Goal: Task Accomplishment & Management: Complete application form

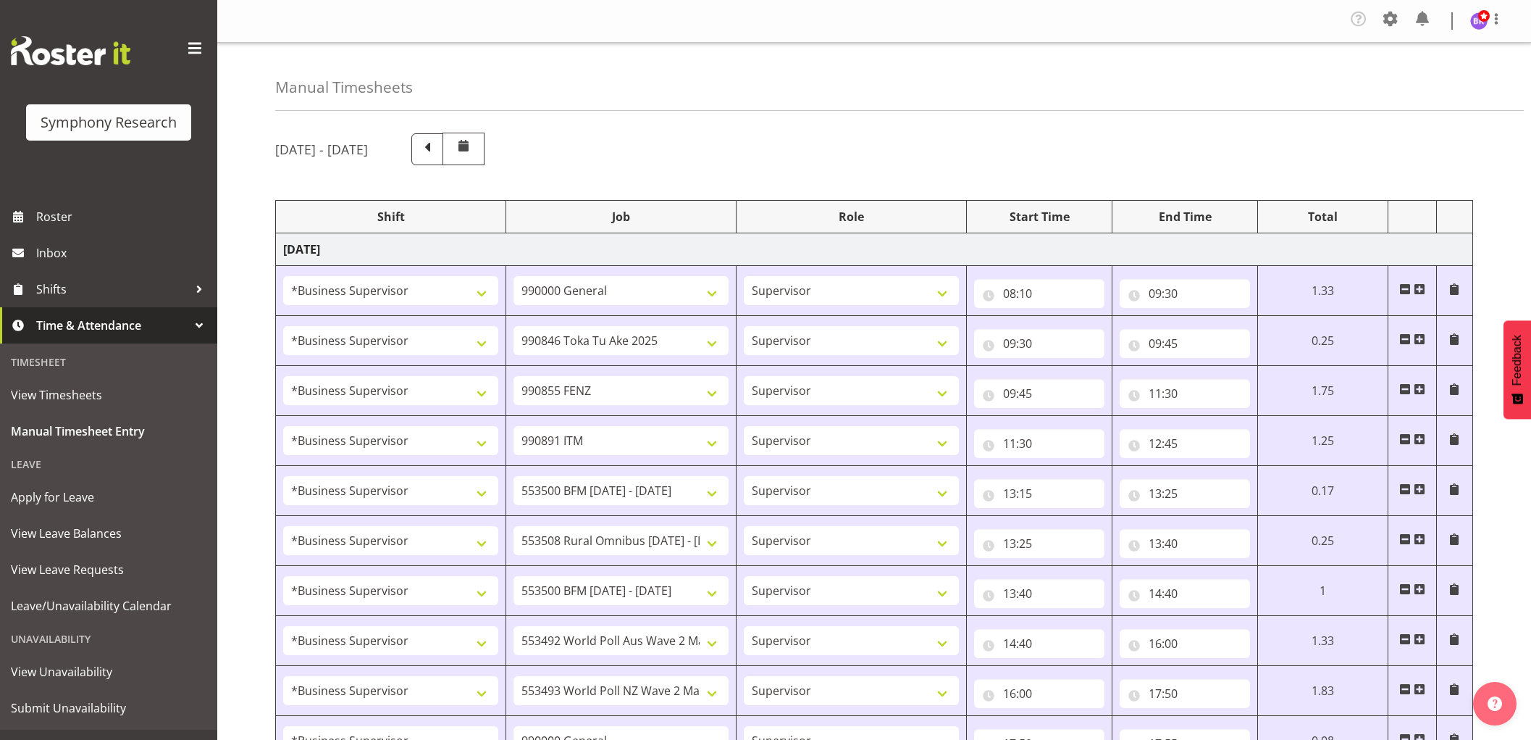
select select "1607"
select select "743"
select select "1607"
select select "9426"
select select "1607"
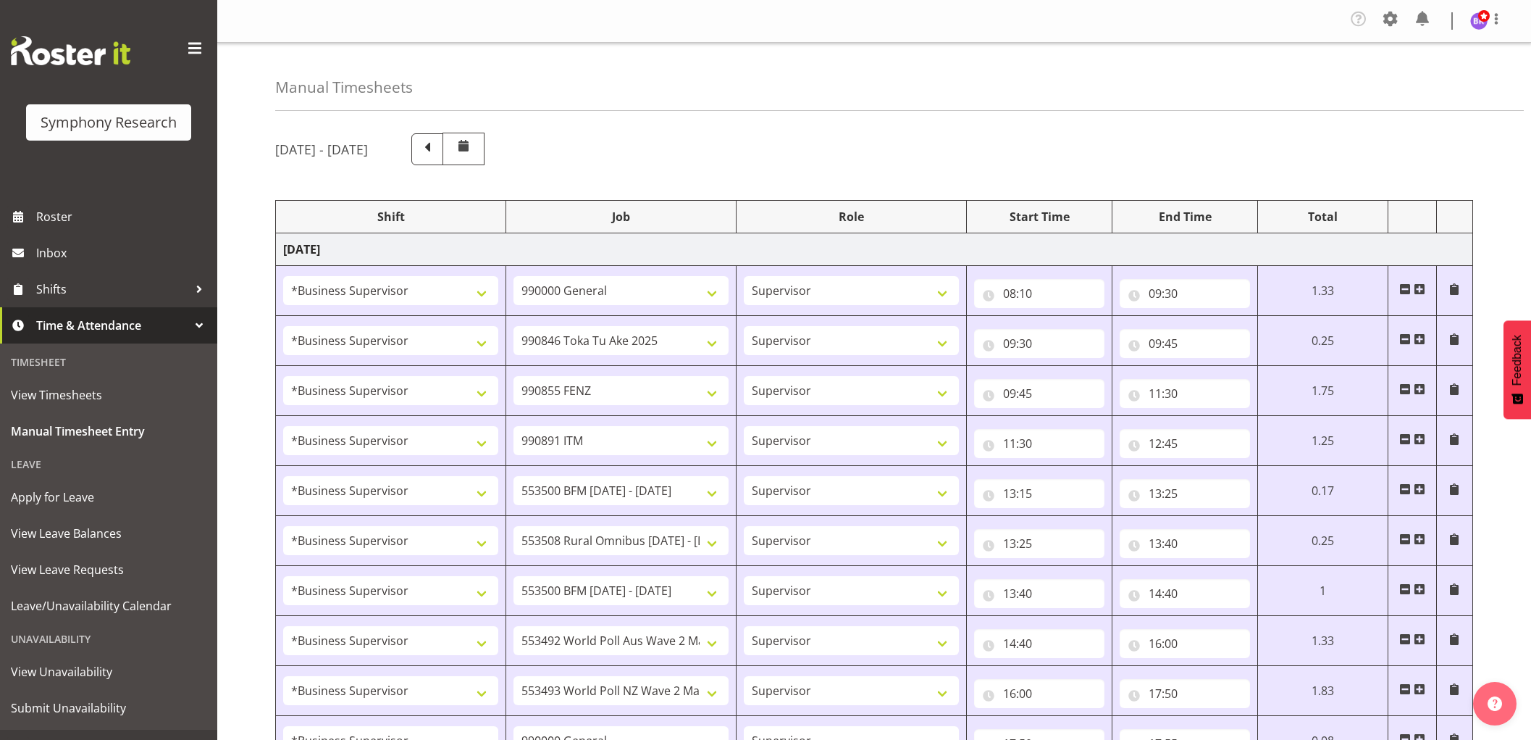
select select "9636"
select select "1607"
select select "10549"
select select "1607"
select select "10242"
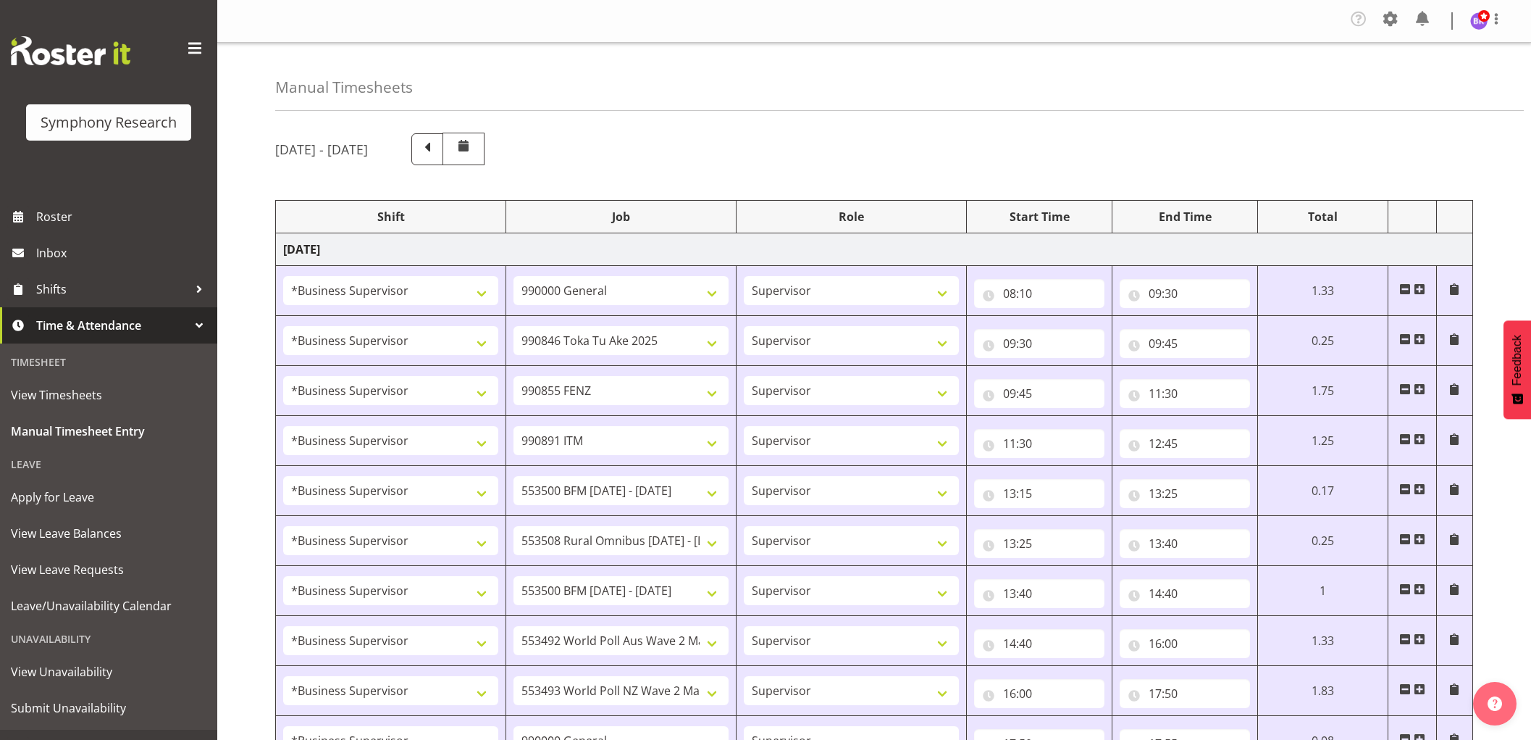
select select "1607"
select select "10536"
select select "1607"
select select "10242"
select select "1607"
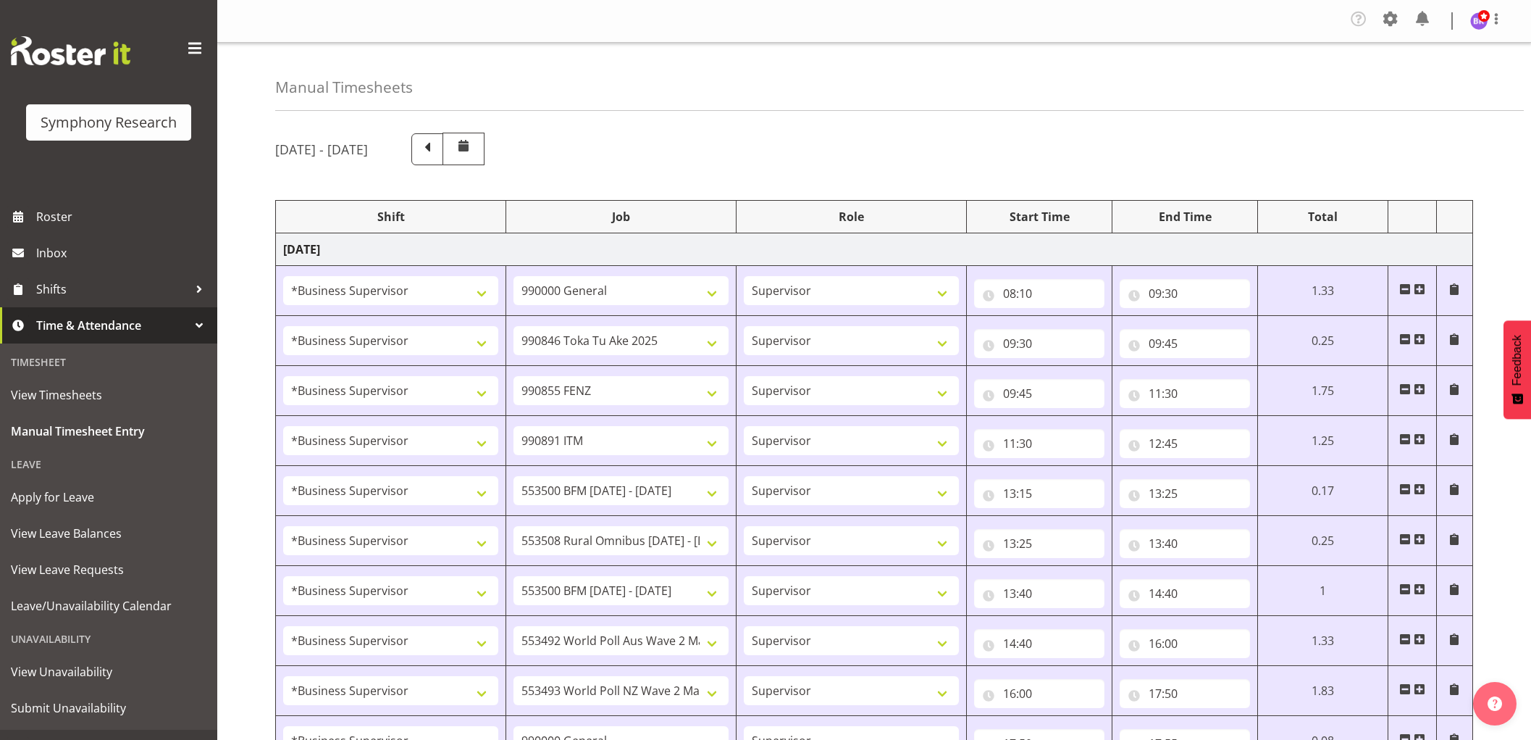
select select "10499"
select select "1607"
select select "10527"
select select "1607"
select select "743"
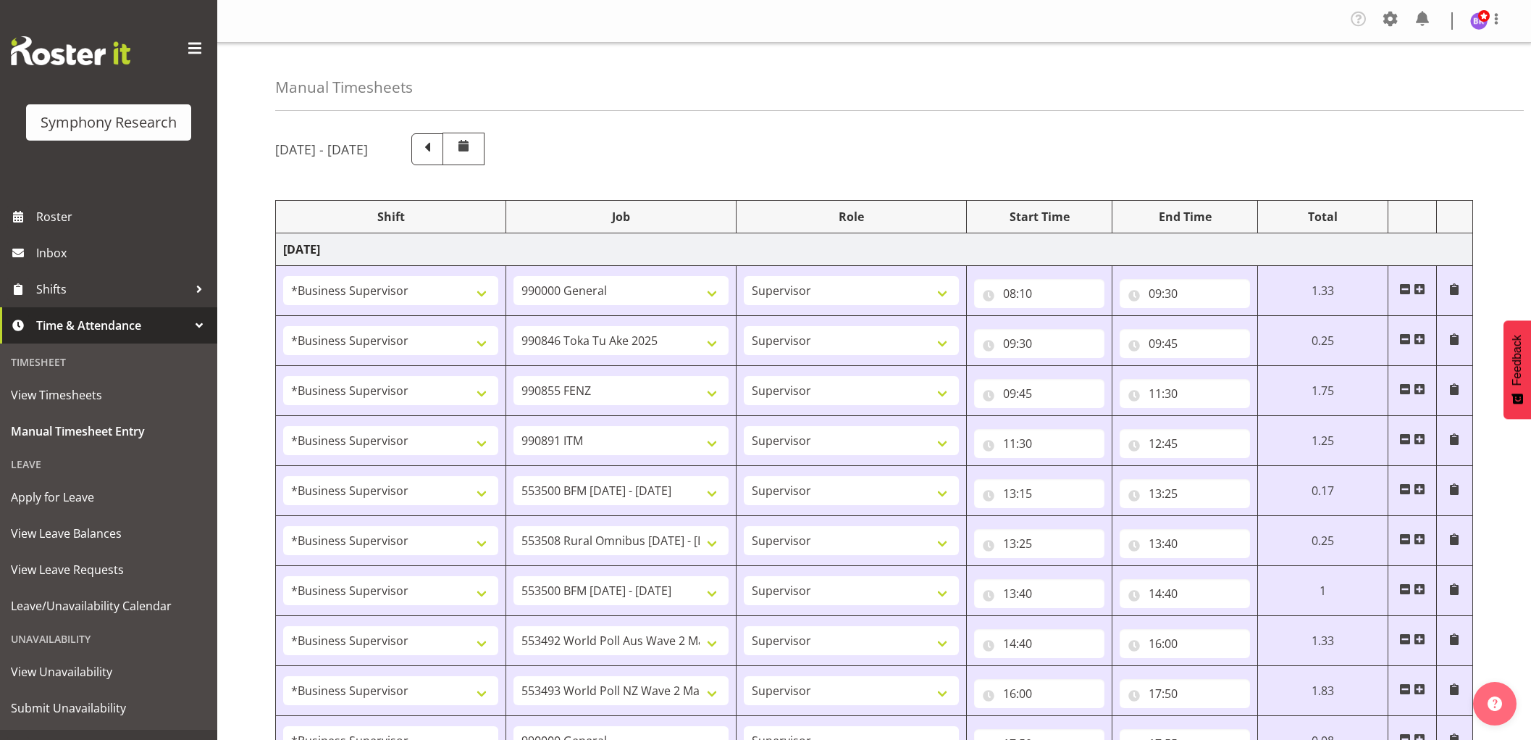
select select "1607"
select select "743"
select select "1607"
select select "9426"
select select "1607"
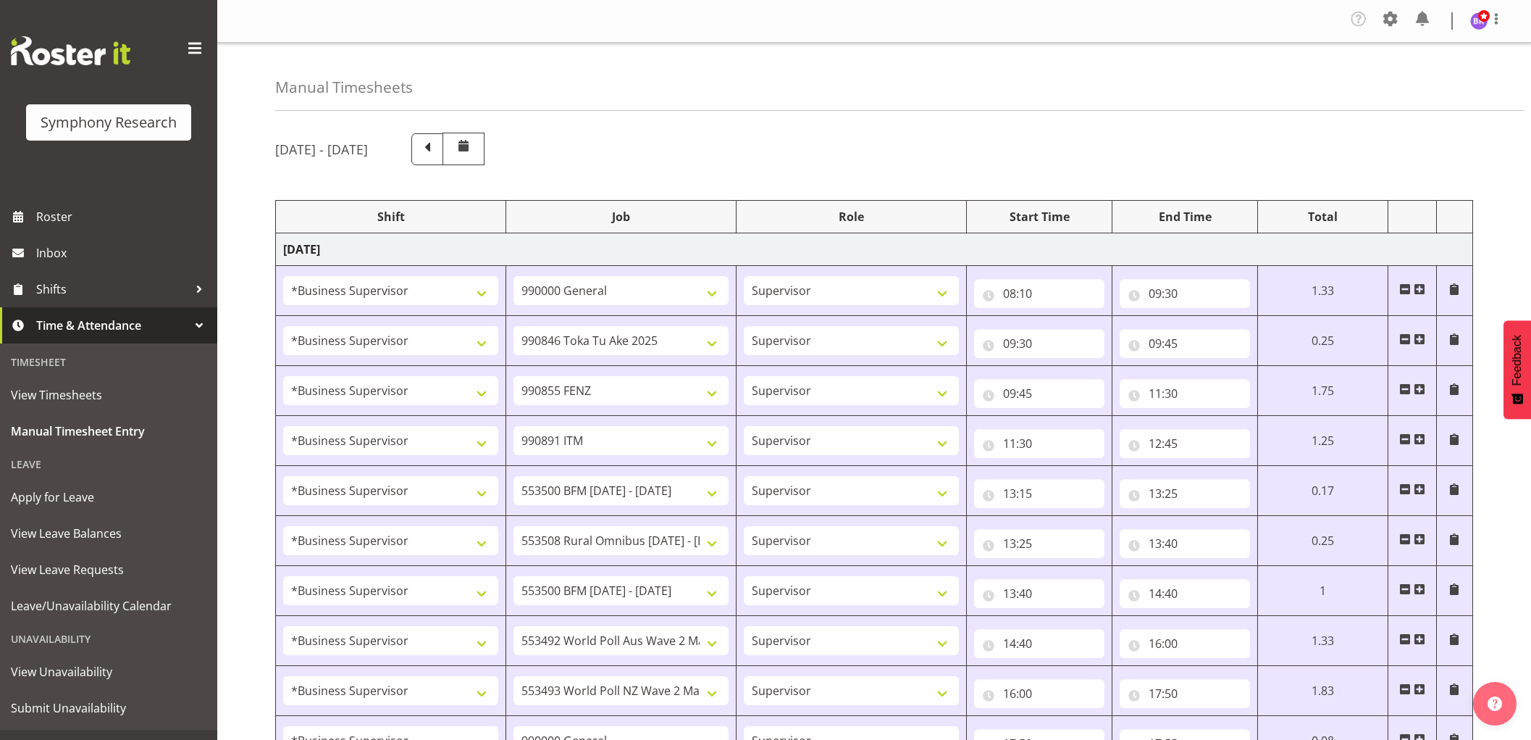
select select "9636"
select select "1607"
select select "10549"
select select "1607"
select select "10242"
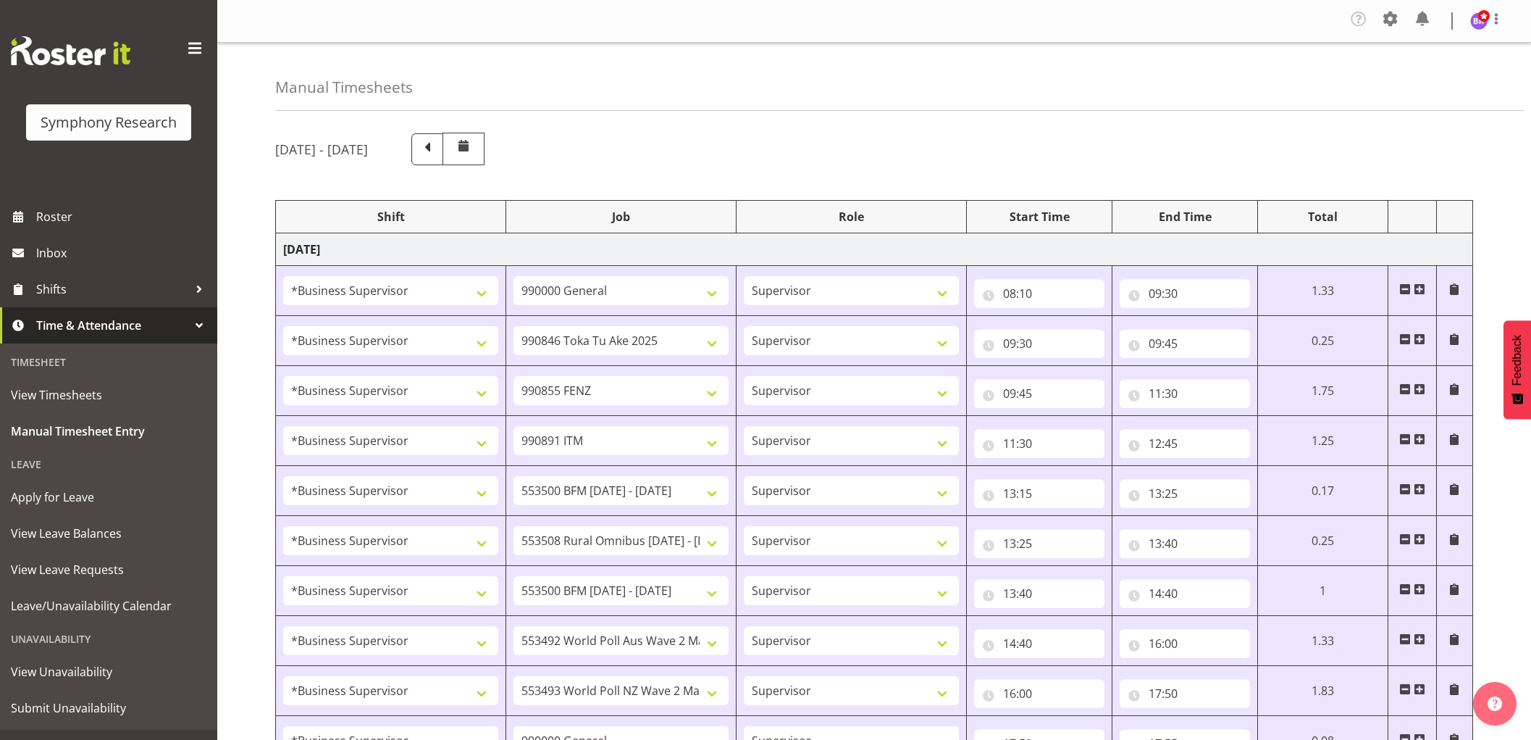
select select "1607"
select select "10536"
select select "1607"
select select "10527"
select select "1607"
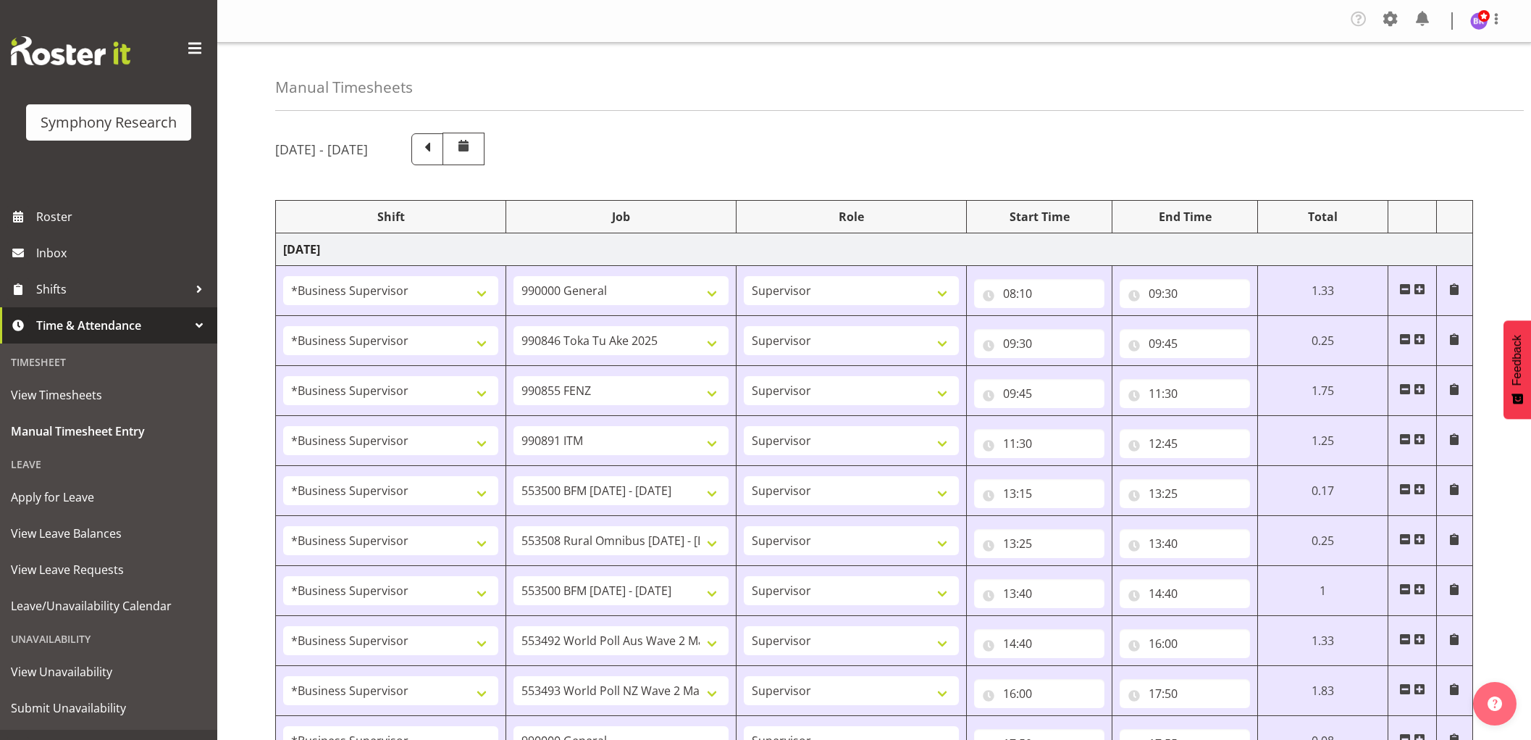
select select "10499"
select select "1607"
select select "10242"
select select "1607"
select select "743"
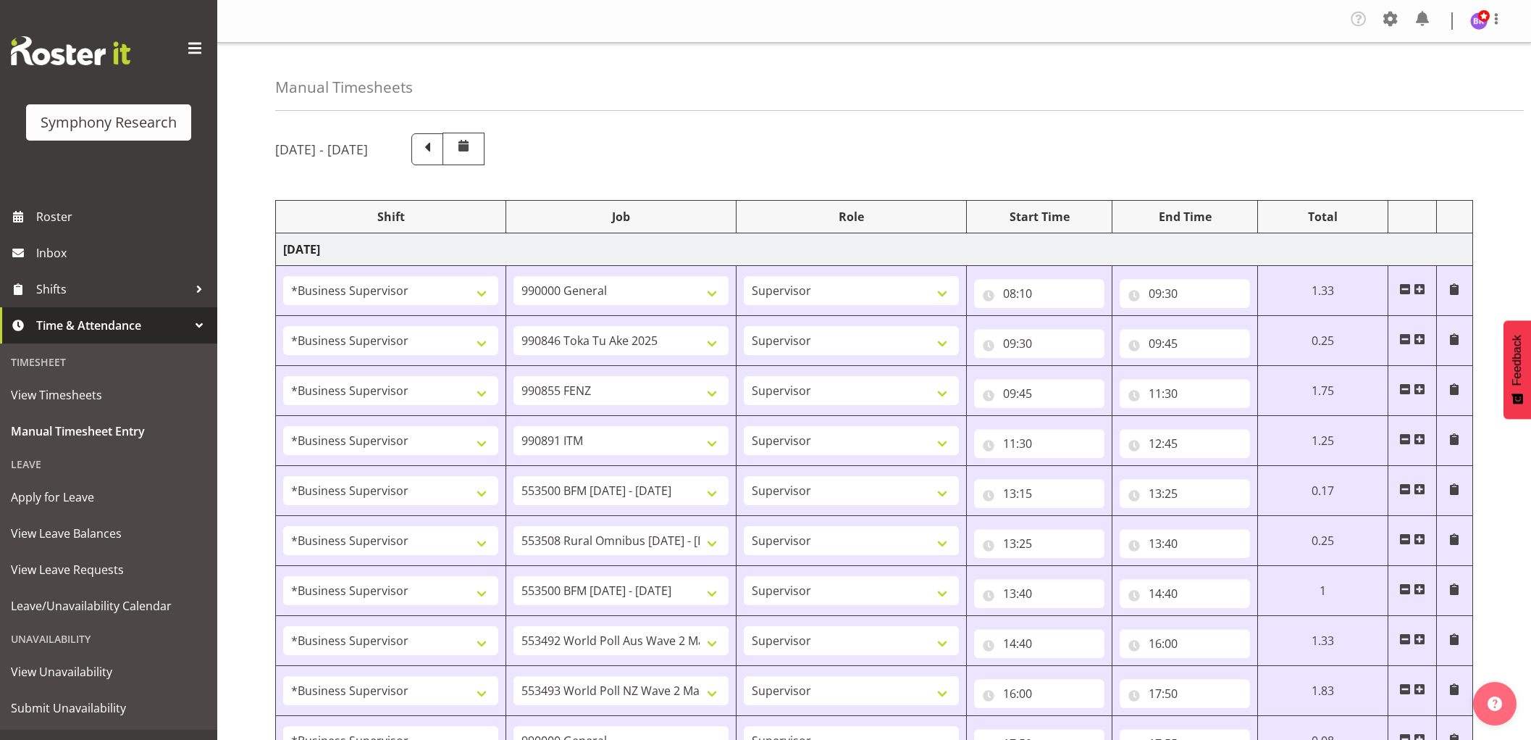
select select "1607"
select select "10499"
select select "1607"
select select "10527"
select select "1607"
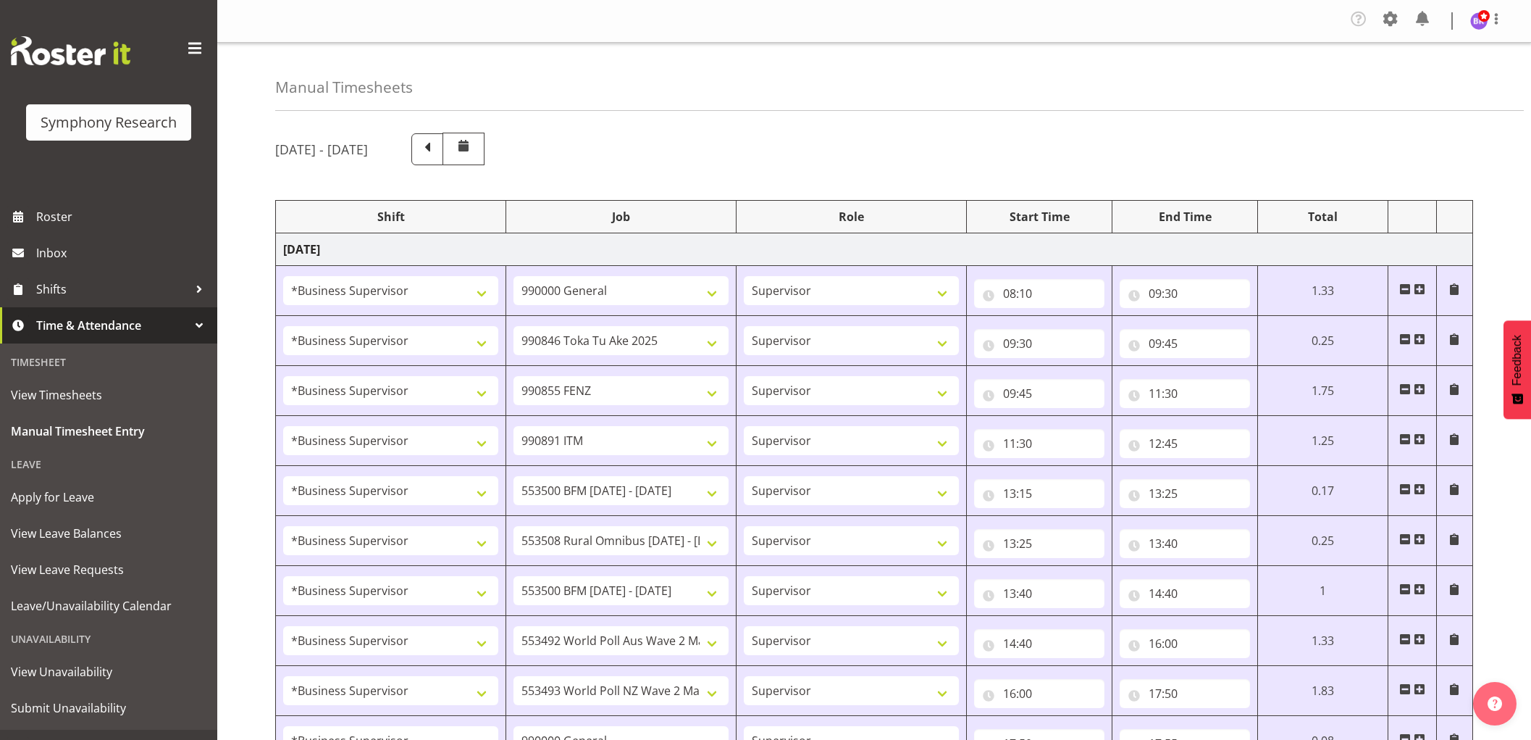
select select "10242"
select select "1607"
select select "10536"
select select "12"
select select "50"
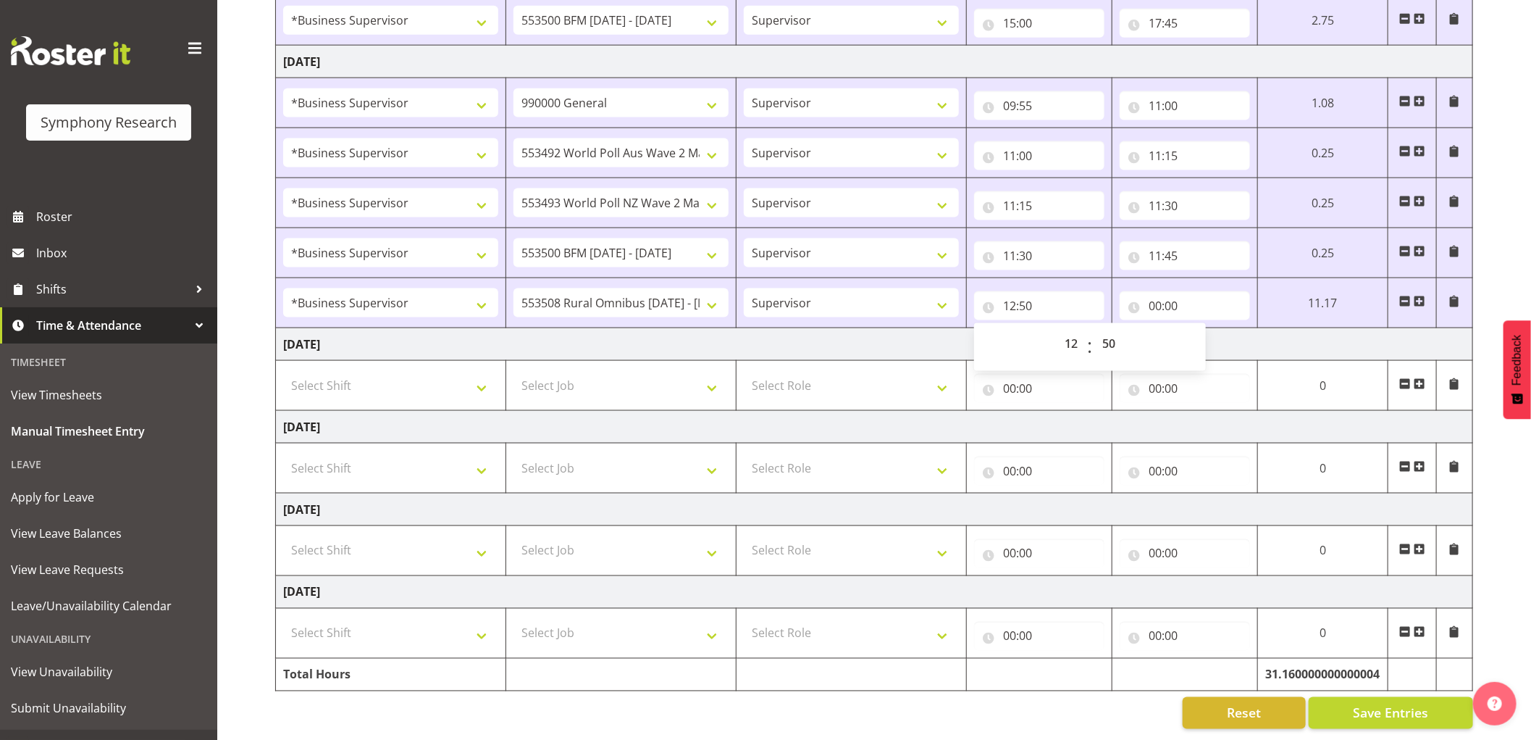
scroll to position [1219, 0]
click at [1154, 291] on input "00:00" at bounding box center [1185, 305] width 130 height 29
click at [1213, 330] on select "00 01 02 03 04 05 06 07 08 09 10 11 12 13 14 15 16 17 18 19 20 21 22 23" at bounding box center [1218, 343] width 33 height 29
select select "14"
click at [1202, 329] on select "00 01 02 03 04 05 06 07 08 09 10 11 12 13 14 15 16 17 18 19 20 21 22 23" at bounding box center [1218, 343] width 33 height 29
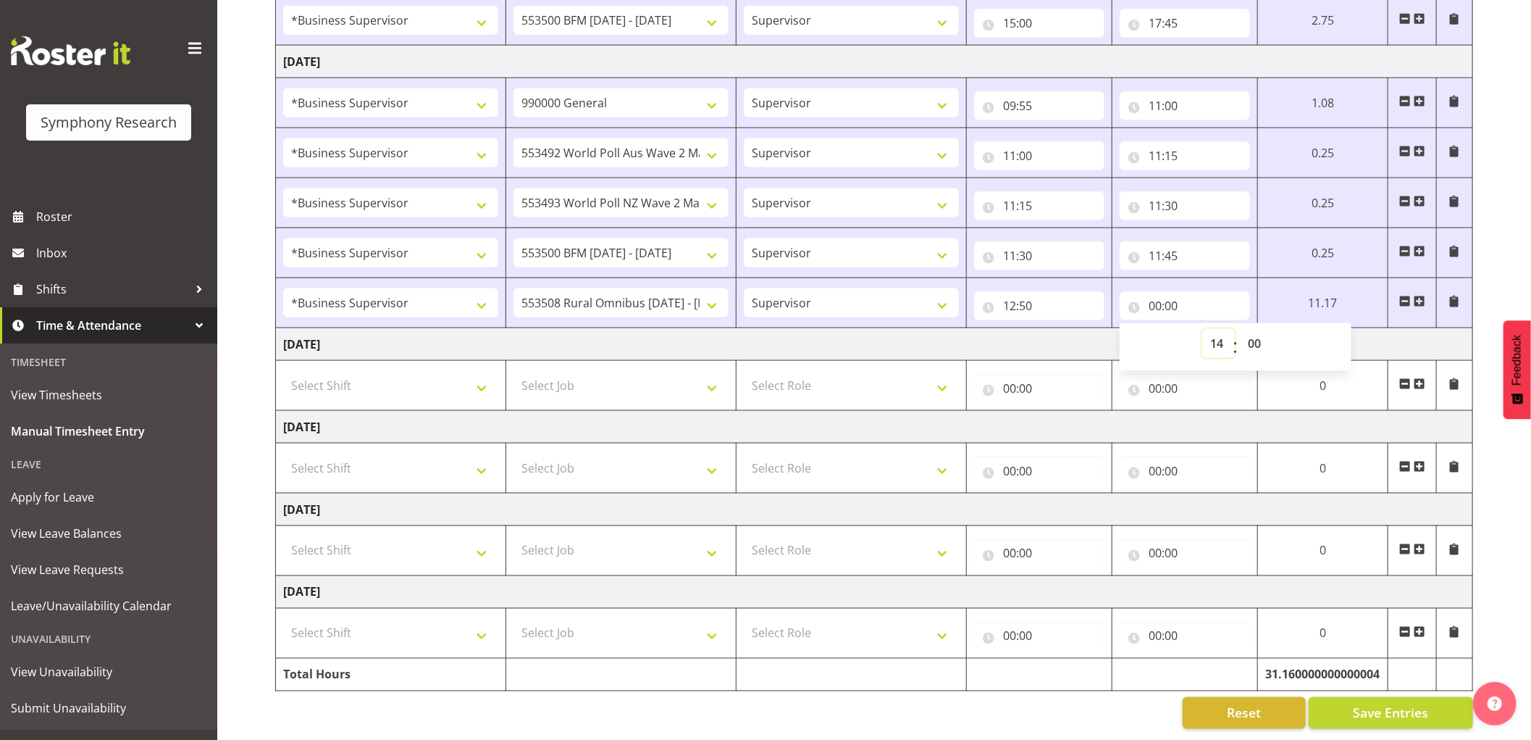
type input "14:00"
click at [1224, 329] on select "00 01 02 03 04 05 06 07 08 09 10 11 12 13 14 15 16 17 18 19 20 21 22 23" at bounding box center [1218, 343] width 33 height 29
select select "15"
click at [1202, 329] on select "00 01 02 03 04 05 06 07 08 09 10 11 12 13 14 15 16 17 18 19 20 21 22 23" at bounding box center [1218, 343] width 33 height 29
type input "15:00"
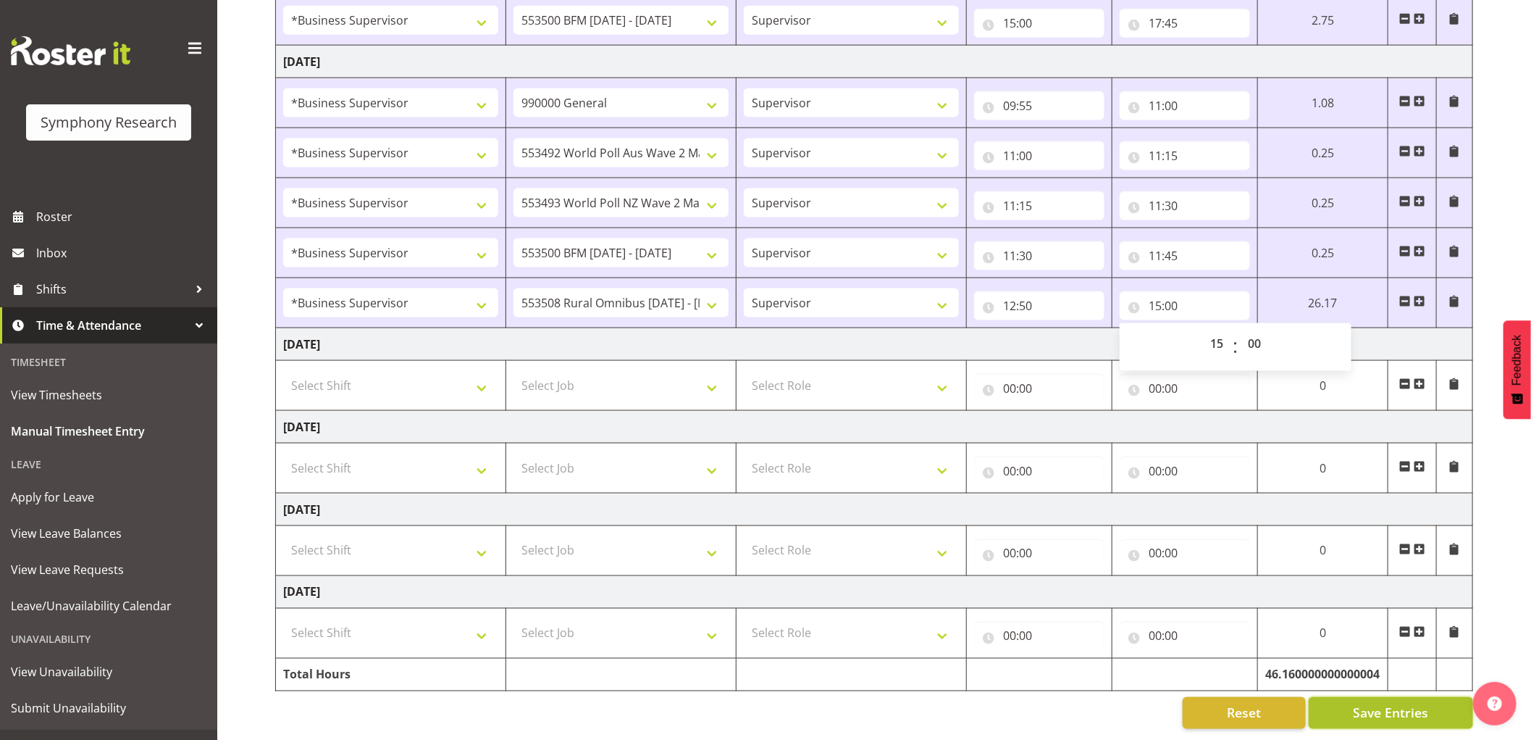
click at [1391, 703] on span "Save Entries" at bounding box center [1390, 712] width 75 height 19
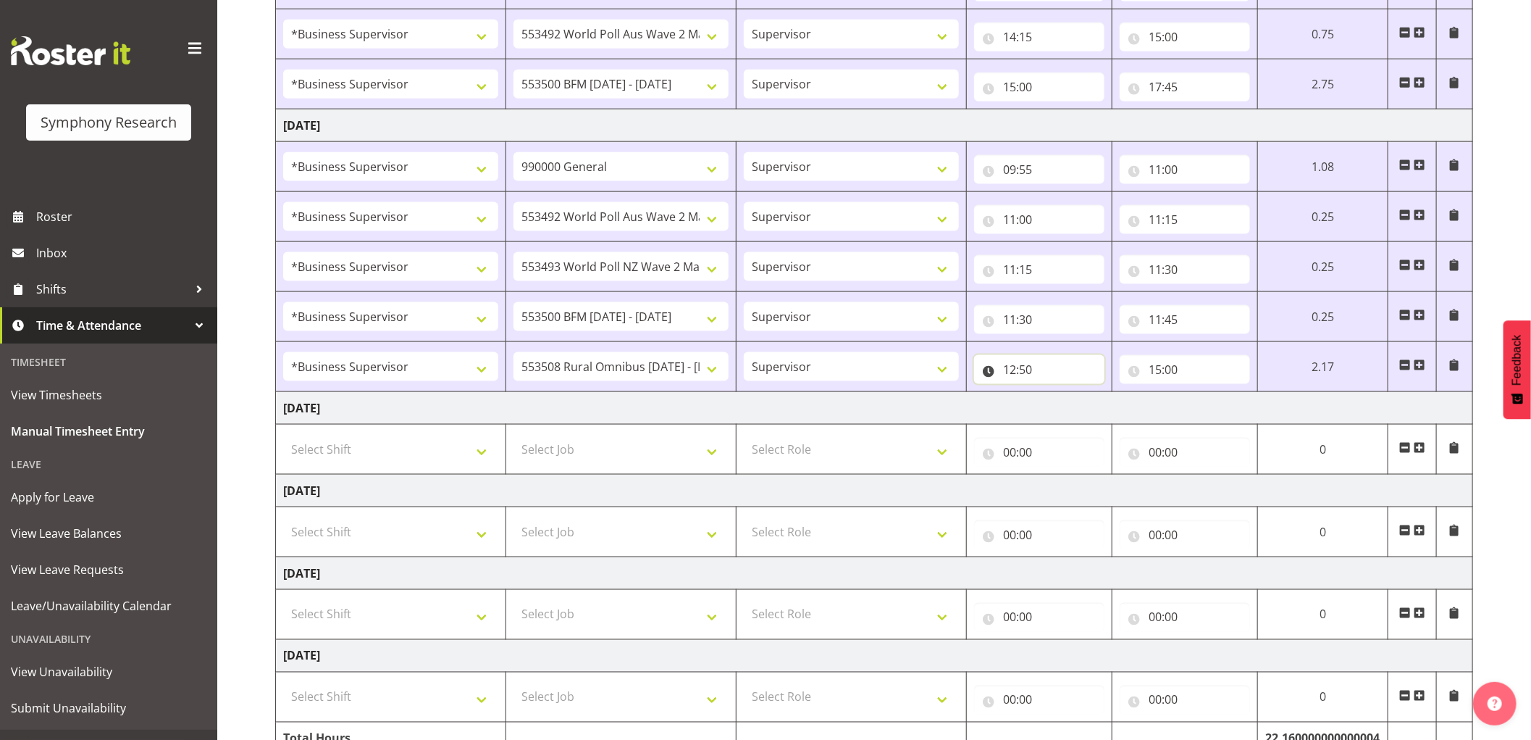
click at [1008, 369] on input "12:50" at bounding box center [1039, 369] width 130 height 29
click at [1068, 407] on select "00 01 02 03 04 05 06 07 08 09 10 11 12 13 14 15 16 17 18 19 20 21 22 23" at bounding box center [1073, 407] width 33 height 29
select select "13"
click at [1057, 395] on select "00 01 02 03 04 05 06 07 08 09 10 11 12 13 14 15 16 17 18 19 20 21 22 23" at bounding box center [1073, 407] width 33 height 29
type input "13:50"
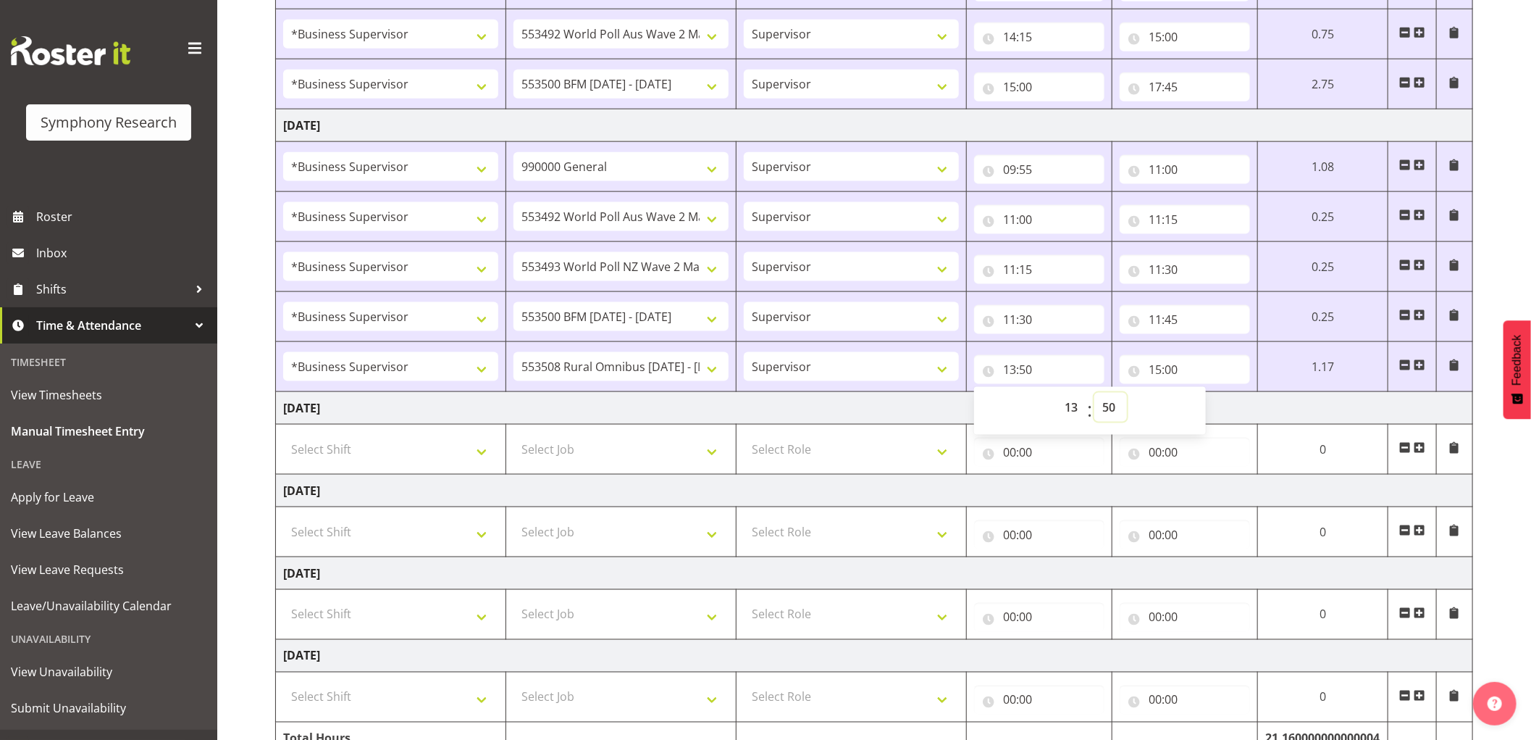
click at [1107, 411] on select "00 01 02 03 04 05 06 07 08 09 10 11 12 13 14 15 16 17 18 19 20 21 22 23 24 25 2…" at bounding box center [1110, 407] width 33 height 29
select select "15"
click at [1094, 395] on select "00 01 02 03 04 05 06 07 08 09 10 11 12 13 14 15 16 17 18 19 20 21 22 23 24 25 2…" at bounding box center [1110, 407] width 33 height 29
type input "13:15"
click at [692, 372] on select "550060 IF Admin 553492 World Poll Aus Wave 2 Main 2025 553493 World Poll NZ Wav…" at bounding box center [621, 366] width 215 height 29
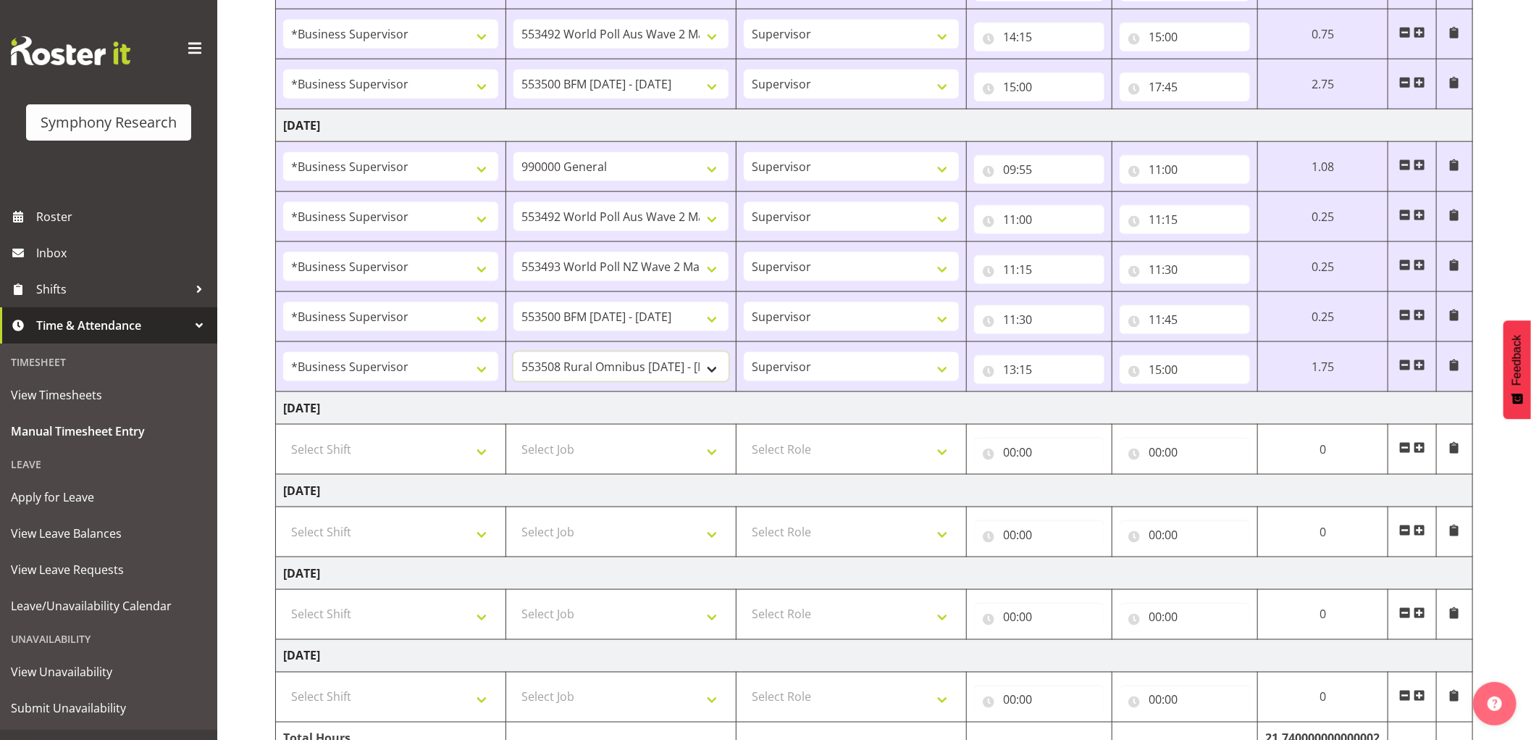
select select "9636"
click at [514, 354] on select "550060 IF Admin 553492 World Poll Aus Wave 2 Main 2025 553493 World Poll NZ Wav…" at bounding box center [621, 366] width 215 height 29
click at [1159, 374] on input "15:00" at bounding box center [1185, 369] width 130 height 29
click at [1214, 408] on select "00 01 02 03 04 05 06 07 08 09 10 11 12 13 14 15 16 17 18 19 20 21 22 23" at bounding box center [1218, 407] width 33 height 29
select select "13"
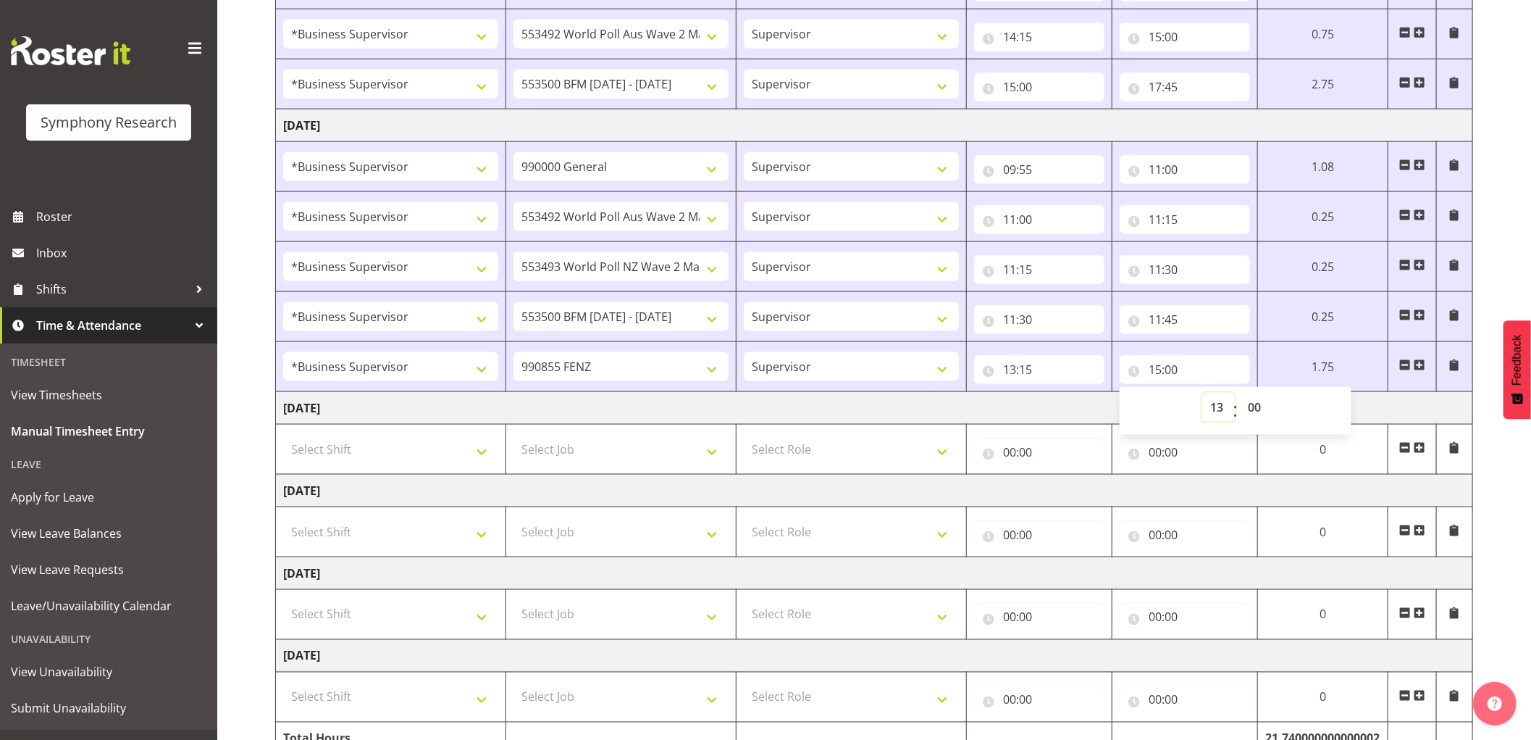
click at [1202, 395] on select "00 01 02 03 04 05 06 07 08 09 10 11 12 13 14 15 16 17 18 19 20 21 22 23" at bounding box center [1218, 407] width 33 height 29
type input "13:00"
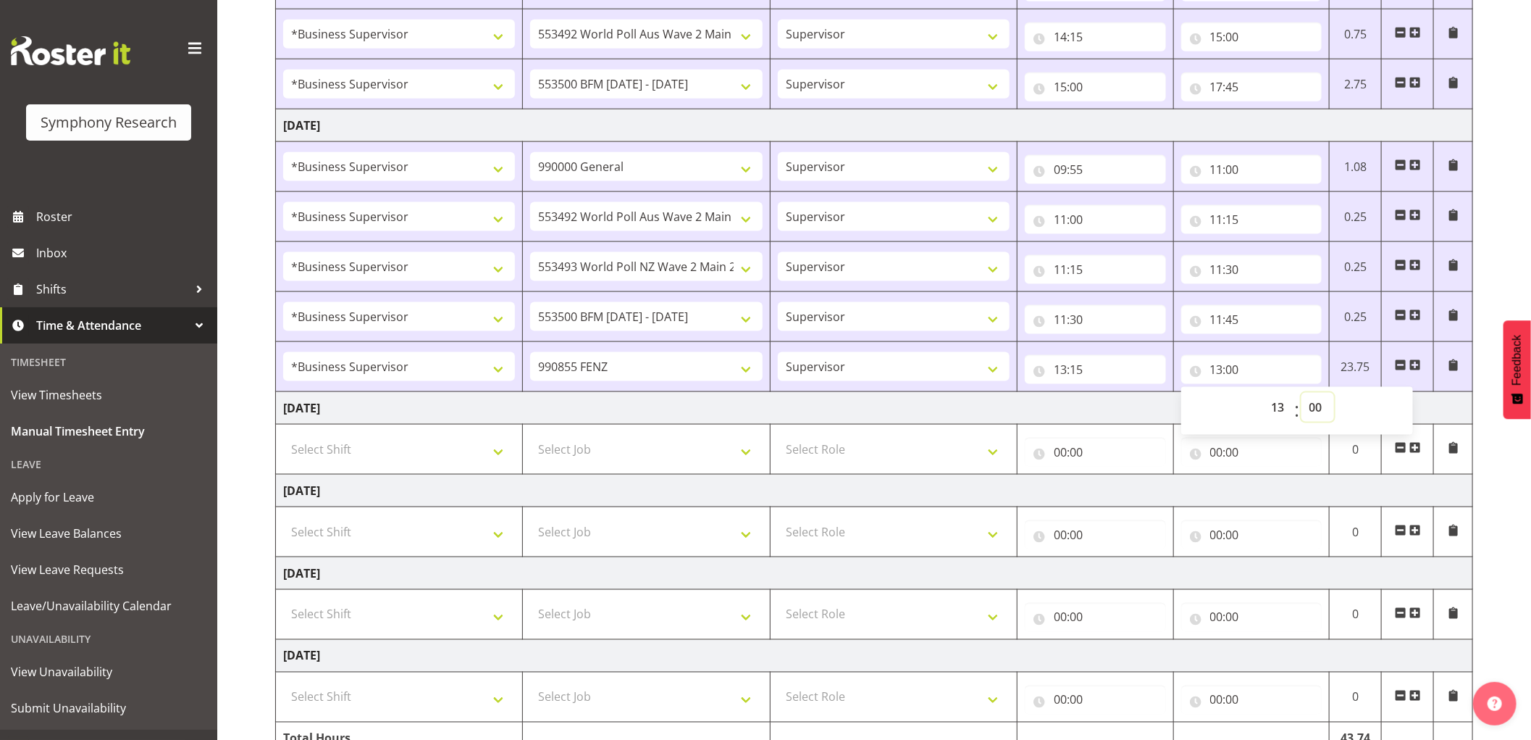
click at [1314, 407] on select "00 01 02 03 04 05 06 07 08 09 10 11 12 13 14 15 16 17 18 19 20 21 22 23 24 25 2…" at bounding box center [1318, 407] width 33 height 29
select select "30"
click at [1302, 395] on select "00 01 02 03 04 05 06 07 08 09 10 11 12 13 14 15 16 17 18 19 20 21 22 23 24 25 2…" at bounding box center [1318, 407] width 33 height 29
type input "13:30"
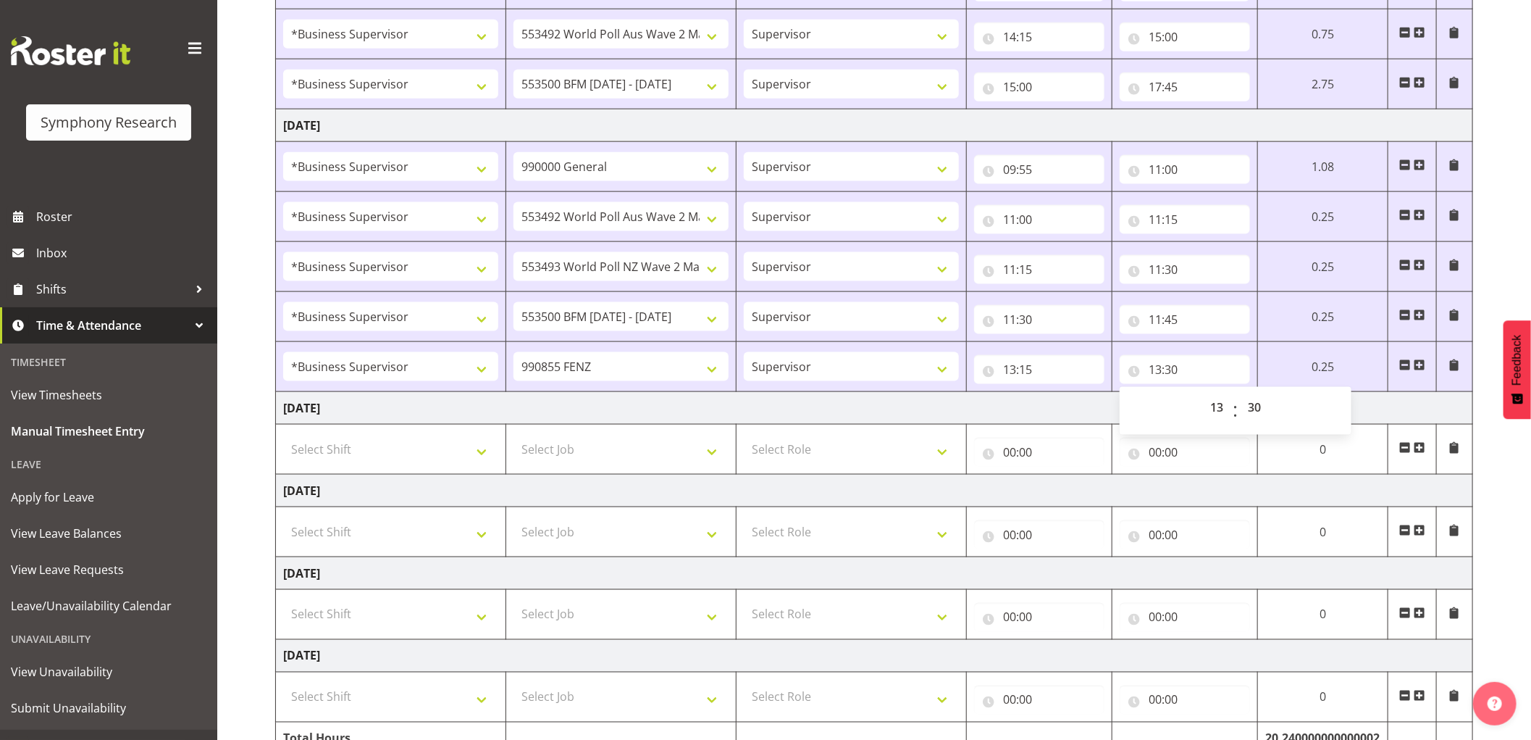
click at [1421, 367] on span at bounding box center [1420, 365] width 12 height 12
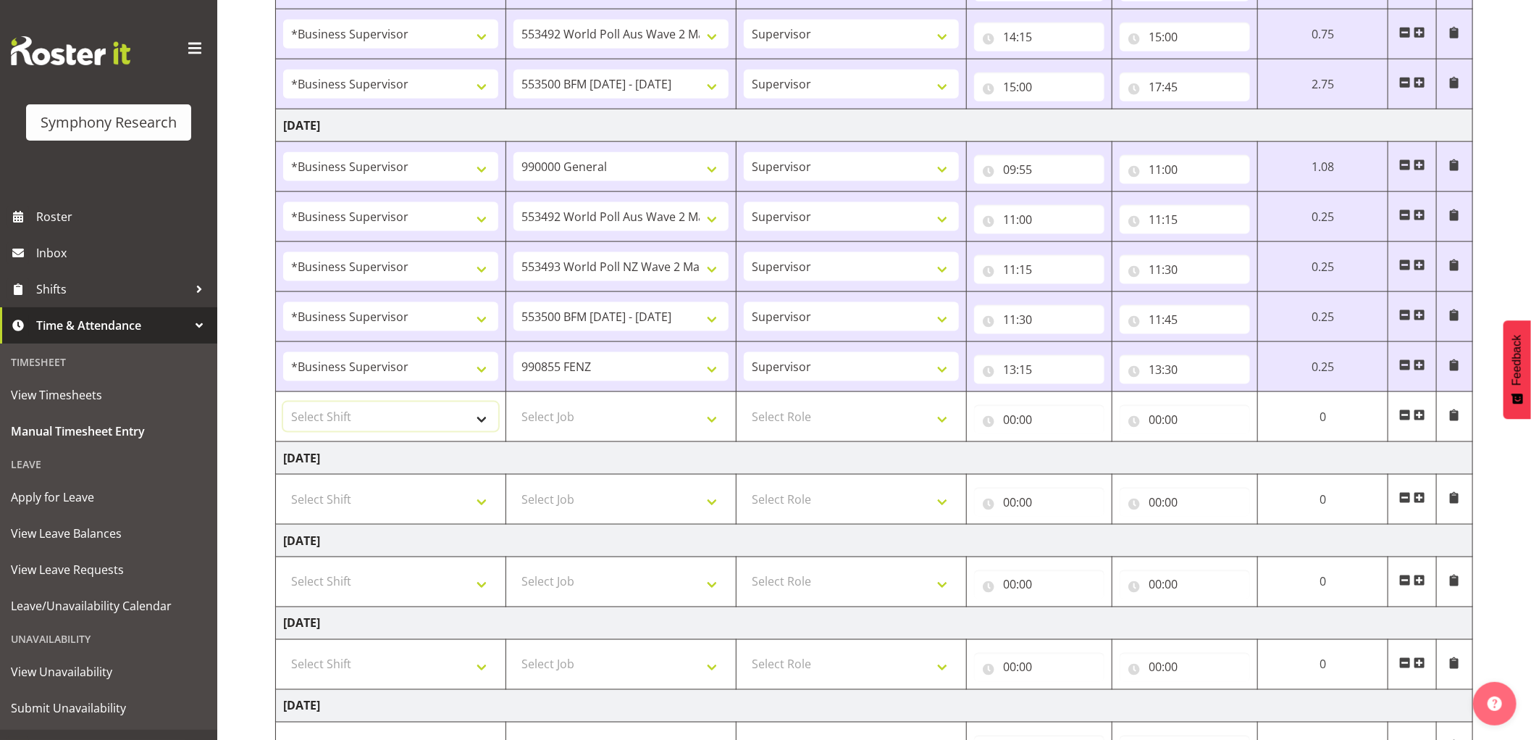
click at [416, 418] on select "Select Shift !!Weekend Residential (Roster IT Shift Label) *Business 9/10am ~ 4…" at bounding box center [390, 416] width 215 height 29
select select "1607"
click at [283, 404] on select "Select Shift !!Weekend Residential (Roster IT Shift Label) *Business 9/10am ~ 4…" at bounding box center [390, 416] width 215 height 29
click at [636, 428] on select "Select Job 550060 IF Admin 553492 World Poll Aus Wave 2 Main 2025 553493 World …" at bounding box center [621, 416] width 215 height 29
click at [595, 461] on td "[DATE]" at bounding box center [874, 458] width 1197 height 33
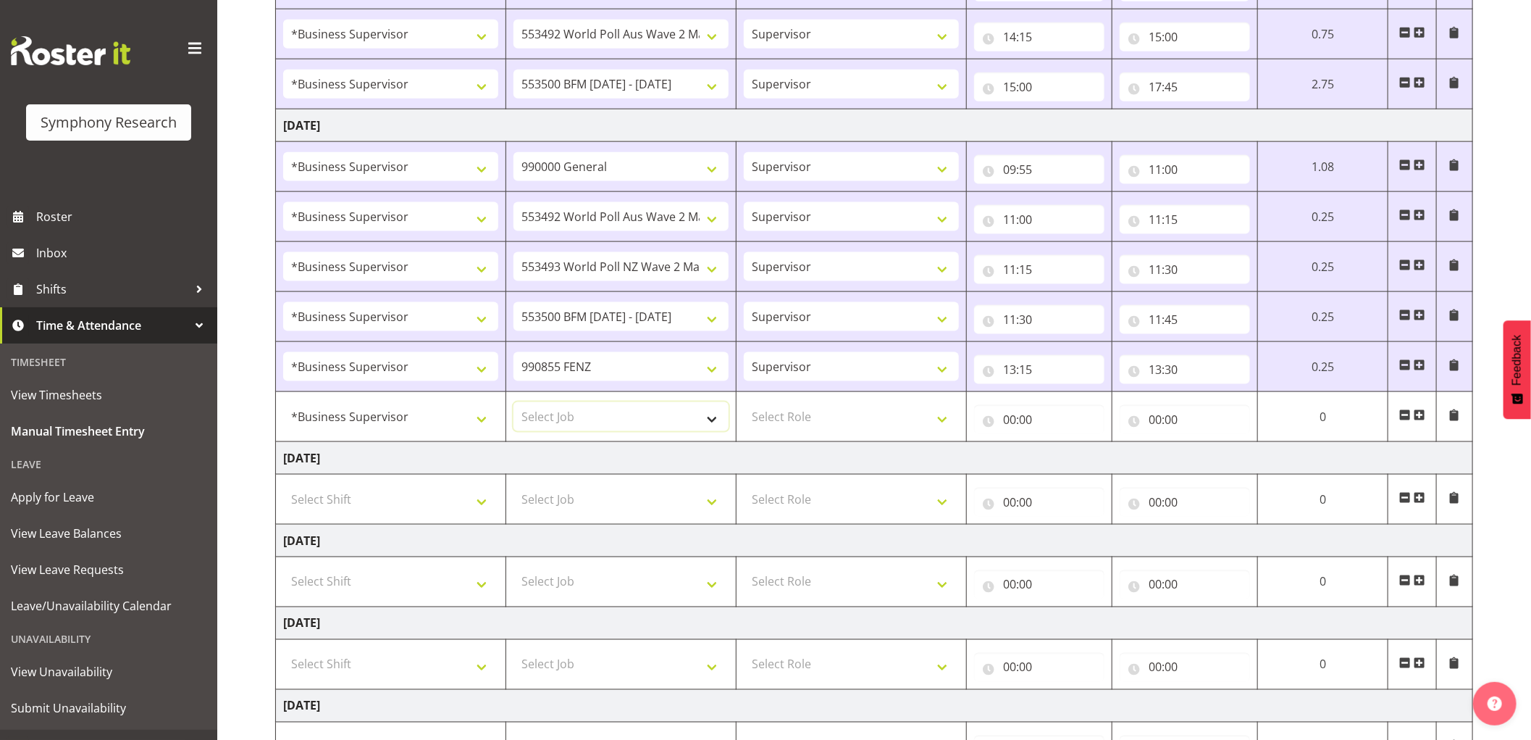
click at [661, 424] on select "Select Job 550060 IF Admin 553492 World Poll Aus Wave 2 Main 2025 553493 World …" at bounding box center [621, 416] width 215 height 29
click at [642, 462] on td "[DATE]" at bounding box center [874, 458] width 1197 height 33
click at [653, 418] on select "Select Job 550060 IF Admin 553492 World Poll Aus Wave 2 Main 2025 553493 World …" at bounding box center [621, 416] width 215 height 29
select select "10549"
click at [514, 404] on select "Select Job 550060 IF Admin 553492 World Poll Aus Wave 2 Main 2025 553493 World …" at bounding box center [621, 416] width 215 height 29
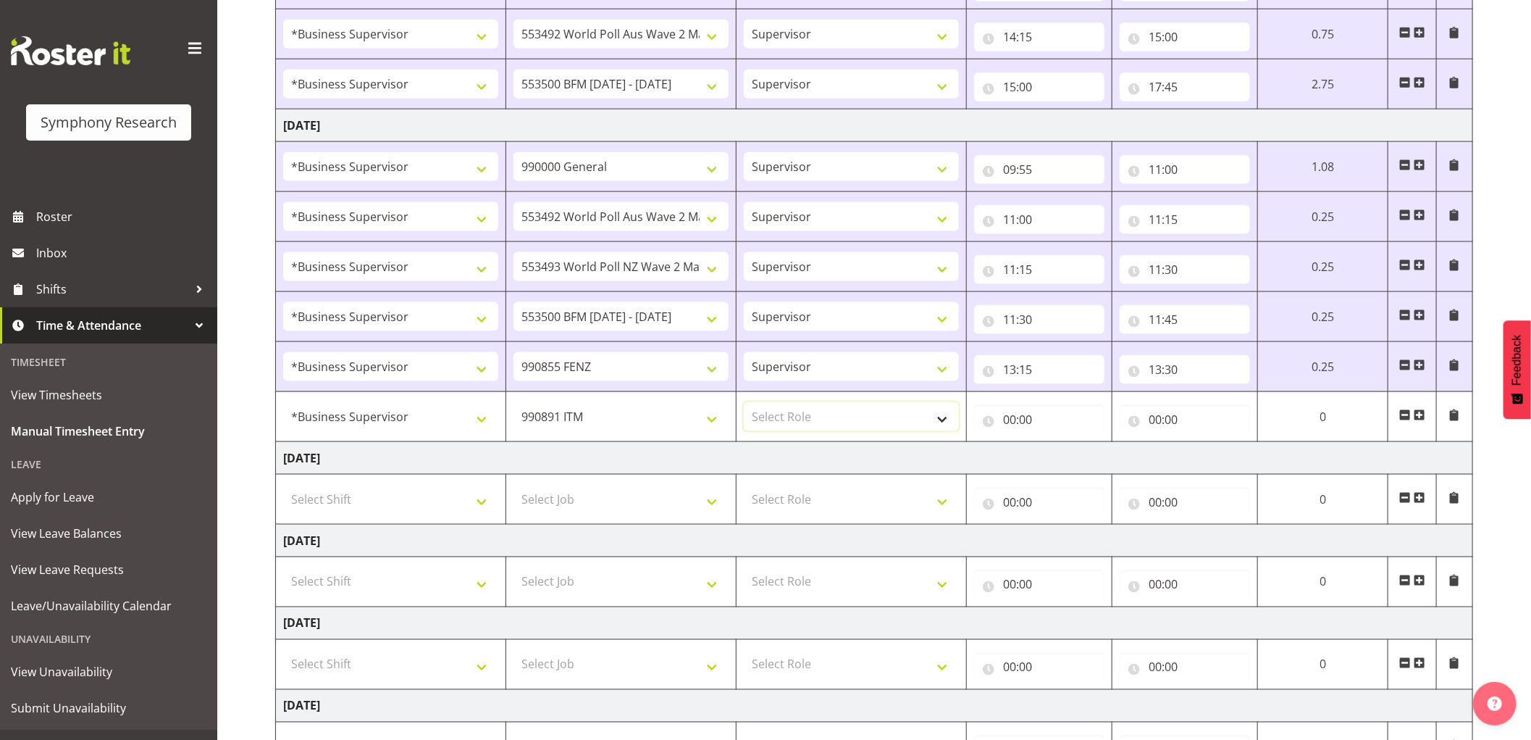
click at [778, 416] on select "Select Role Supervisor Interviewing Briefing" at bounding box center [851, 416] width 215 height 29
select select "45"
click at [744, 404] on select "Select Role Supervisor Interviewing Briefing" at bounding box center [851, 416] width 215 height 29
click at [1004, 422] on input "00:00" at bounding box center [1039, 419] width 130 height 29
click at [1071, 457] on select "00 01 02 03 04 05 06 07 08 09 10 11 12 13 14 15 16 17 18 19 20 21 22 23" at bounding box center [1073, 457] width 33 height 29
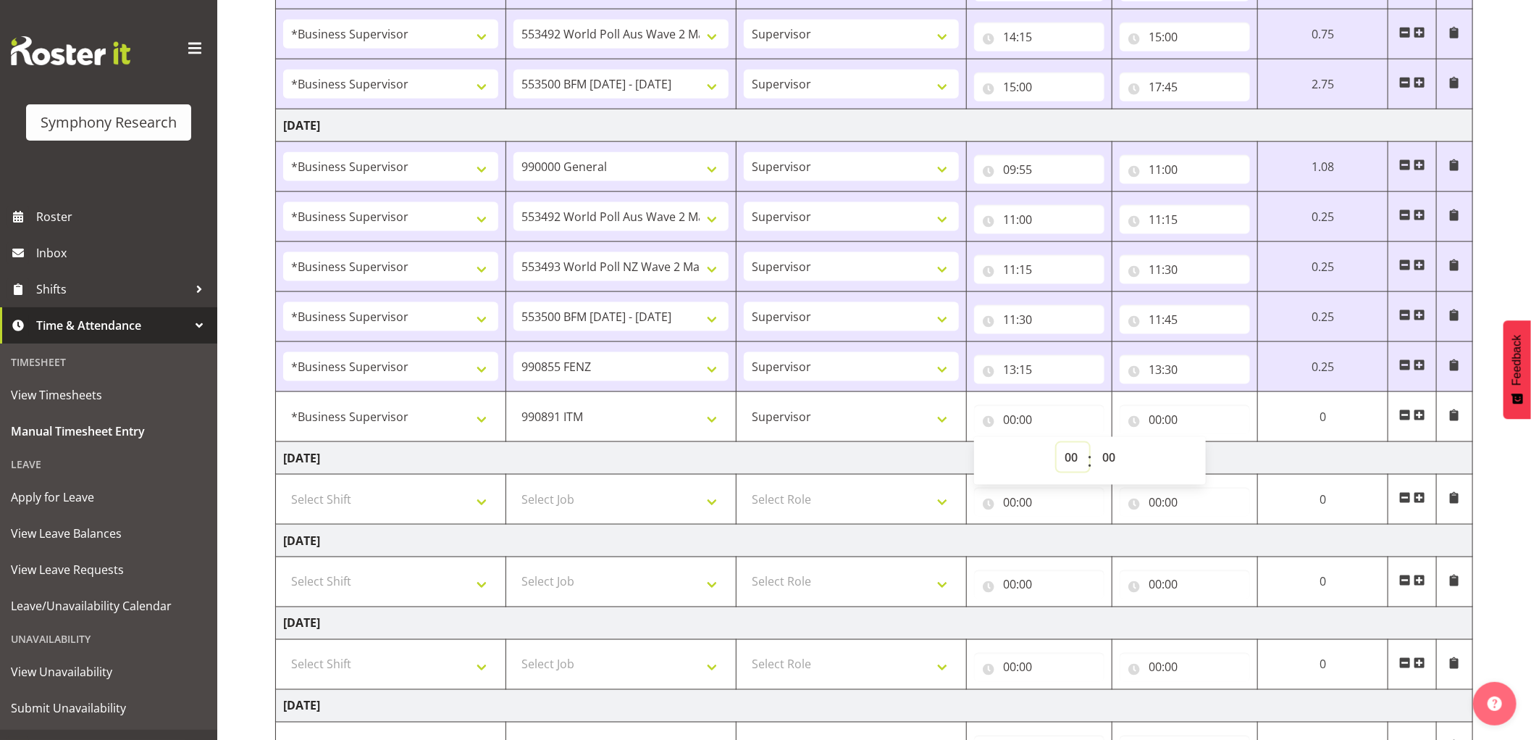
select select "13"
click at [1057, 445] on select "00 01 02 03 04 05 06 07 08 09 10 11 12 13 14 15 16 17 18 19 20 21 22 23" at bounding box center [1073, 457] width 33 height 29
type input "13:00"
click at [1110, 462] on select "00 01 02 03 04 05 06 07 08 09 10 11 12 13 14 15 16 17 18 19 20 21 22 23 24 25 2…" at bounding box center [1110, 457] width 33 height 29
select select "30"
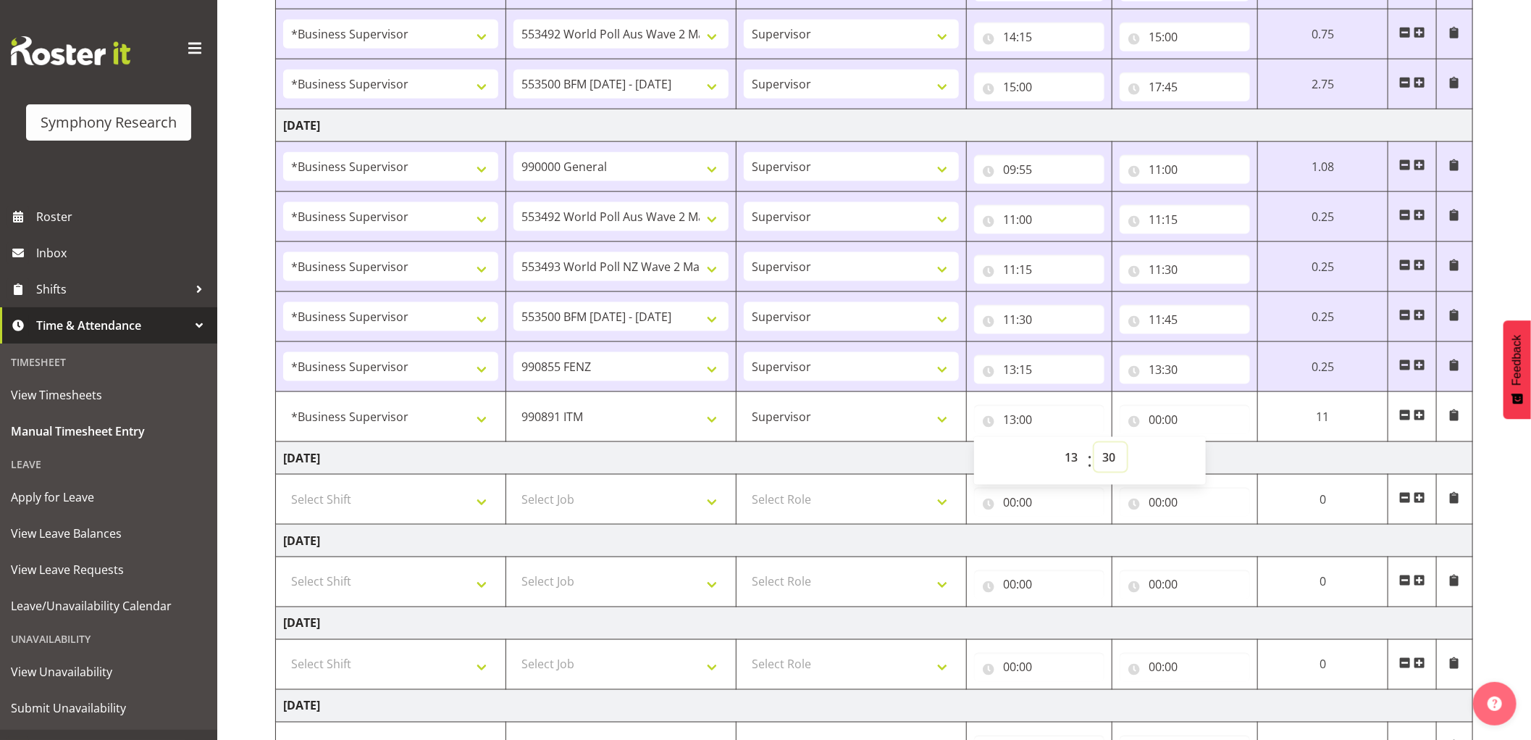
click at [1094, 445] on select "00 01 02 03 04 05 06 07 08 09 10 11 12 13 14 15 16 17 18 19 20 21 22 23 24 25 2…" at bounding box center [1110, 457] width 33 height 29
type input "13:30"
click at [1155, 420] on input "00:00" at bounding box center [1185, 419] width 130 height 29
click at [1211, 454] on select "00 01 02 03 04 05 06 07 08 09 10 11 12 13 14 15 16 17 18 19 20 21 22 23" at bounding box center [1218, 457] width 33 height 29
select select "13"
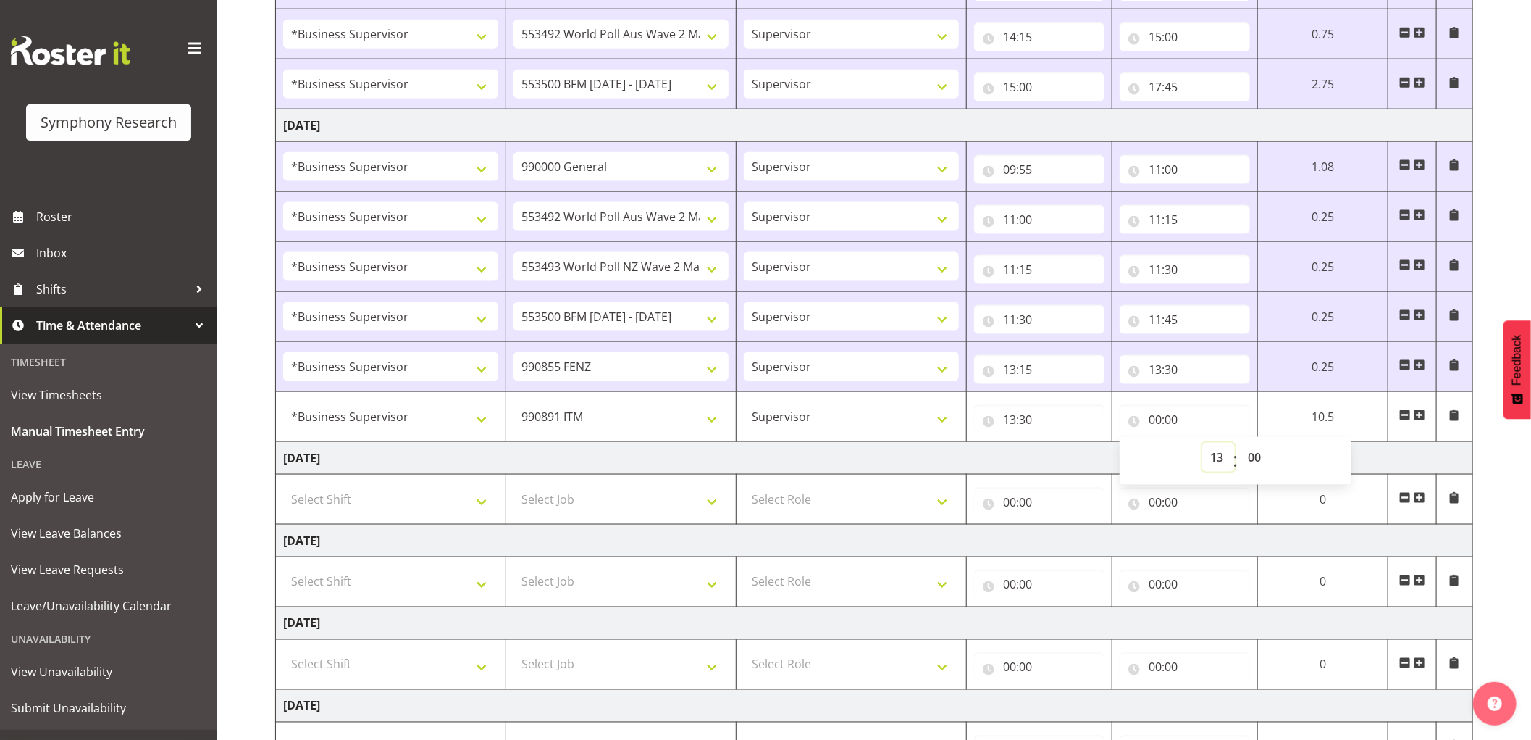
click at [1202, 445] on select "00 01 02 03 04 05 06 07 08 09 10 11 12 13 14 15 16 17 18 19 20 21 22 23" at bounding box center [1218, 457] width 33 height 29
type input "13:00"
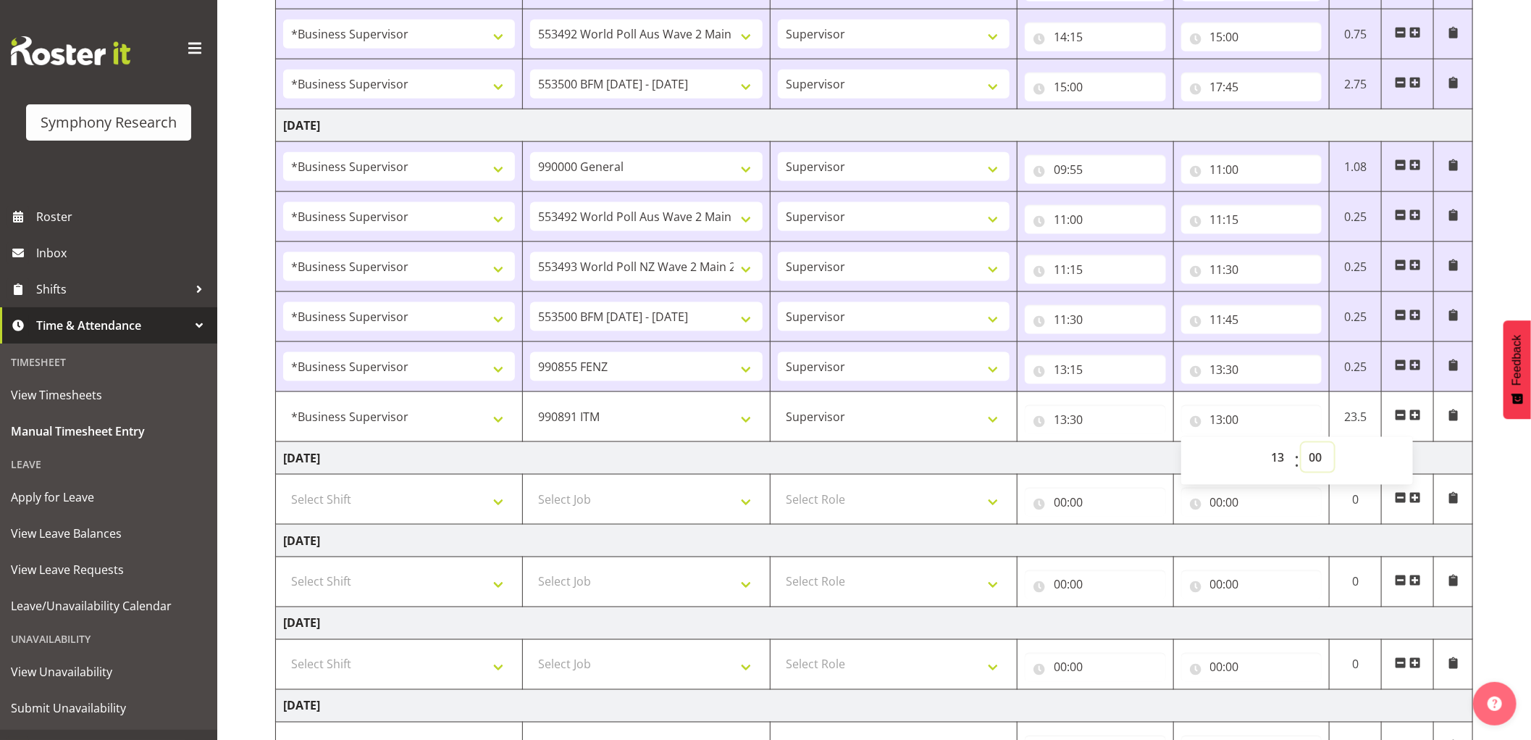
click at [1318, 456] on select "00 01 02 03 04 05 06 07 08 09 10 11 12 13 14 15 16 17 18 19 20 21 22 23 24 25 2…" at bounding box center [1318, 457] width 33 height 29
select select "45"
click at [1302, 445] on select "00 01 02 03 04 05 06 07 08 09 10 11 12 13 14 15 16 17 18 19 20 21 22 23 24 25 2…" at bounding box center [1318, 457] width 33 height 29
type input "13:45"
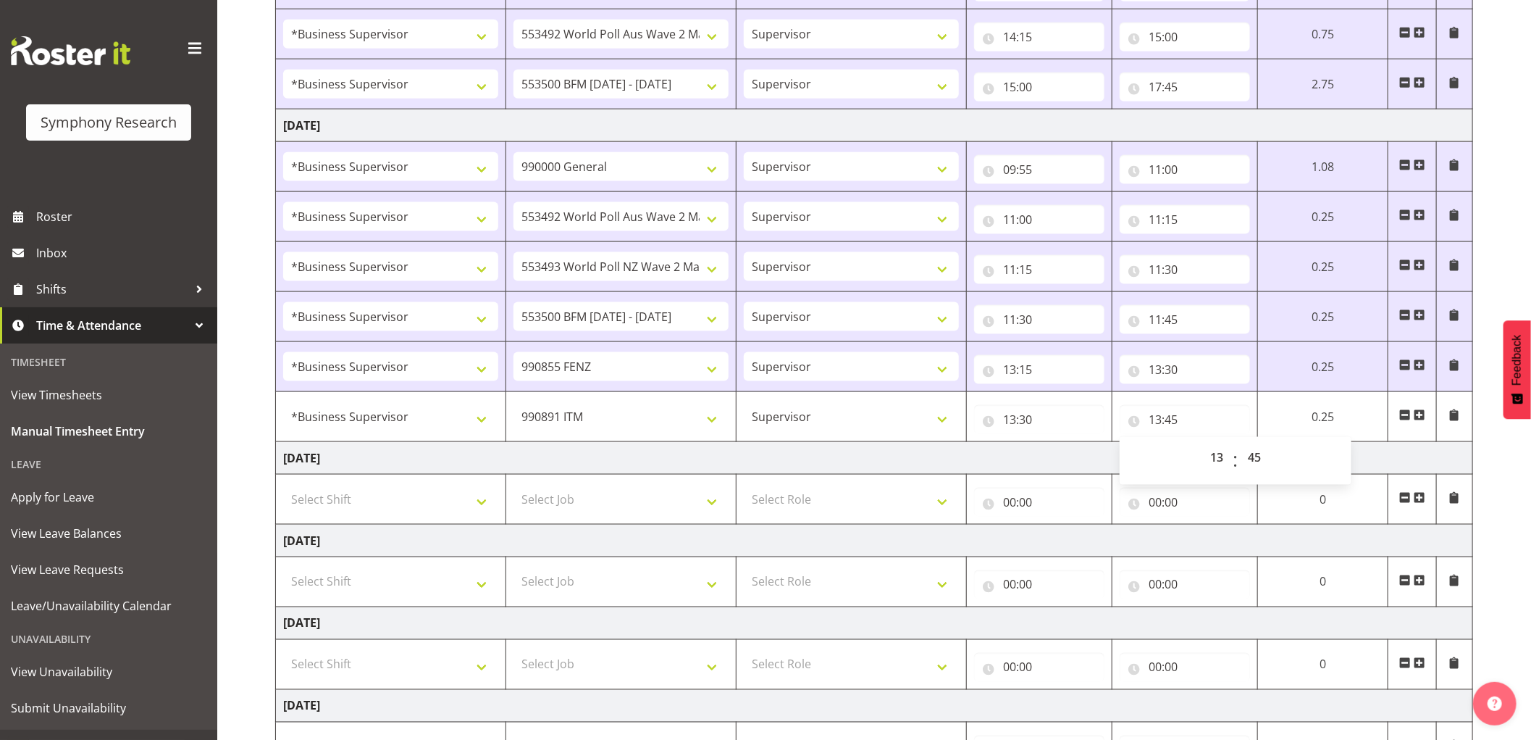
click at [1417, 411] on span at bounding box center [1420, 415] width 12 height 12
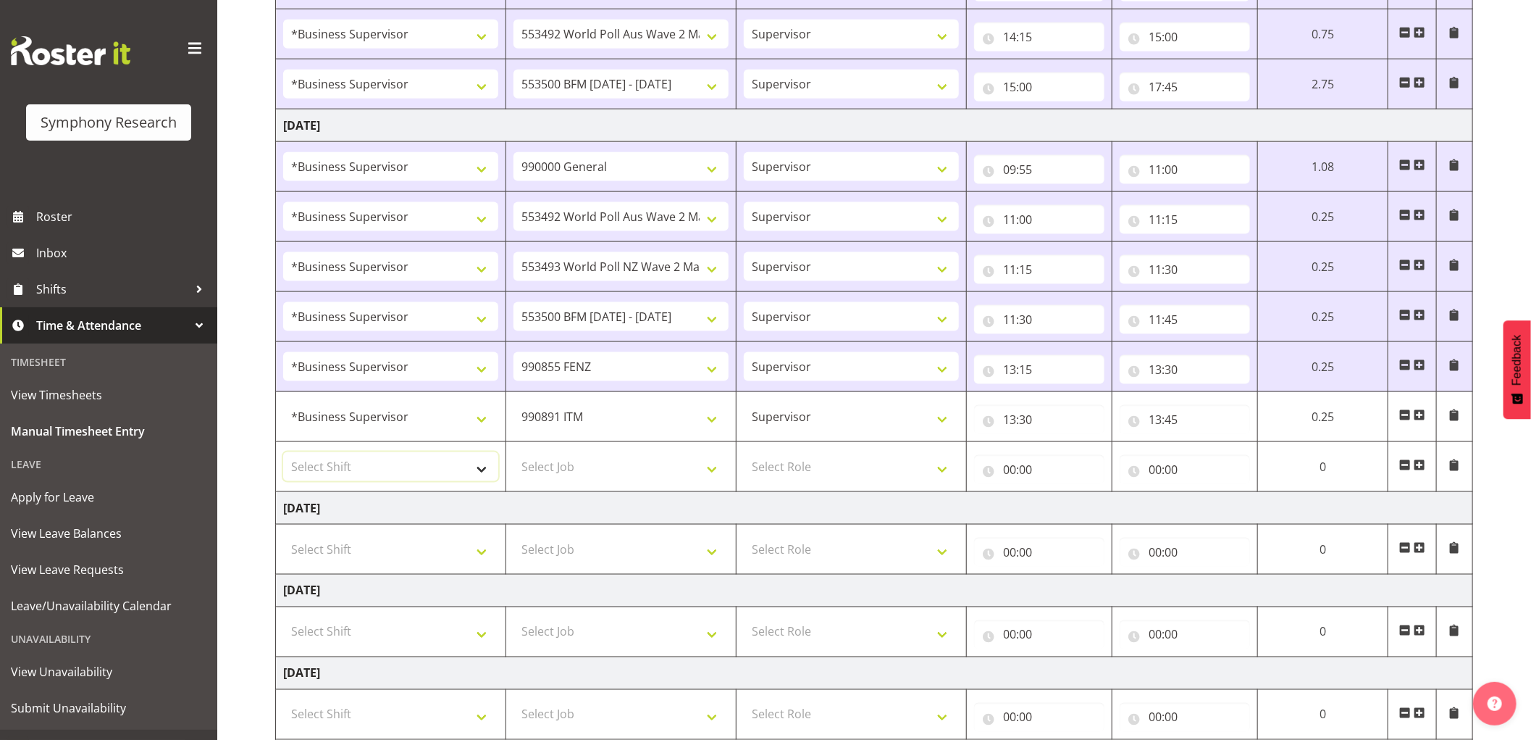
click at [408, 461] on select "Select Shift !!Weekend Residential (Roster IT Shift Label) *Business 9/10am ~ 4…" at bounding box center [390, 466] width 215 height 29
select select "1607"
click at [283, 454] on select "Select Shift !!Weekend Residential (Roster IT Shift Label) *Business 9/10am ~ 4…" at bounding box center [390, 466] width 215 height 29
click at [632, 467] on select "Select Job 550060 IF Admin 553492 World Poll Aus Wave 2 Main 2025 553493 World …" at bounding box center [621, 466] width 215 height 29
select select "10536"
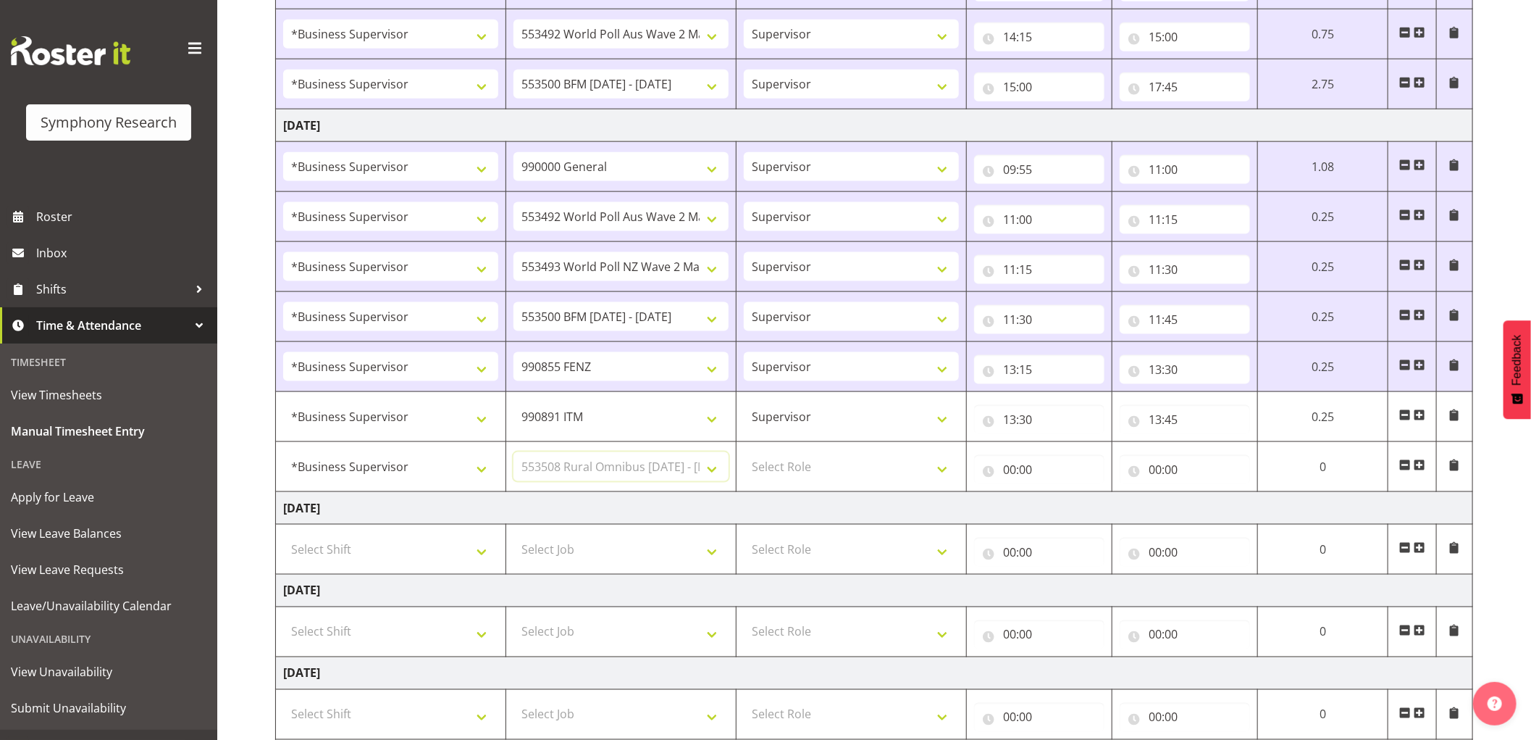
click at [514, 454] on select "Select Job 550060 IF Admin 553492 World Poll Aus Wave 2 Main 2025 553493 World …" at bounding box center [621, 466] width 215 height 29
drag, startPoint x: 810, startPoint y: 469, endPoint x: 810, endPoint y: 482, distance: 13.0
click at [810, 469] on select "Select Role Supervisor Interviewing Briefing" at bounding box center [851, 466] width 215 height 29
select select "45"
click at [744, 454] on select "Select Role Supervisor Interviewing Briefing" at bounding box center [851, 466] width 215 height 29
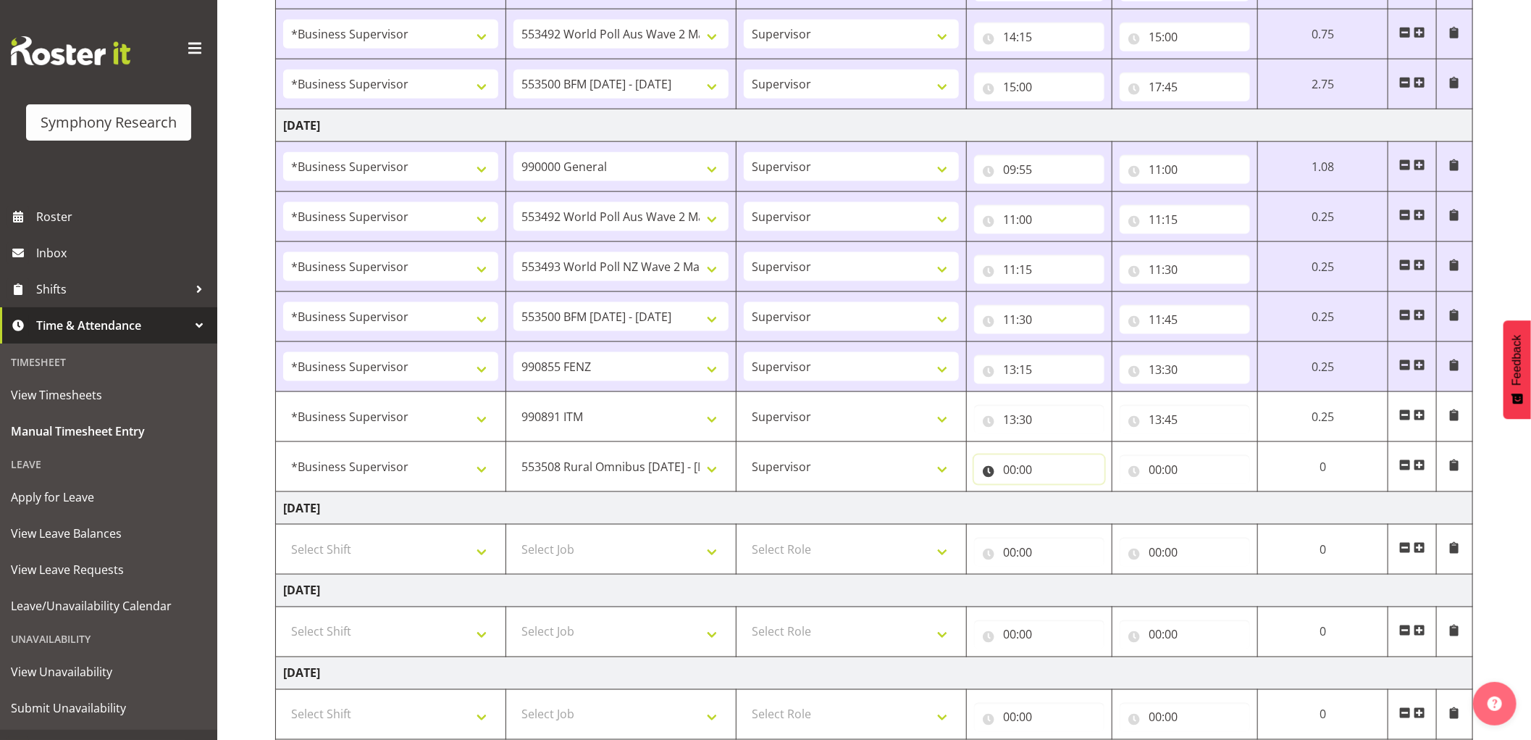
click at [1014, 468] on input "00:00" at bounding box center [1039, 469] width 130 height 29
click at [1077, 507] on select "00 01 02 03 04 05 06 07 08 09 10 11 12 13 14 15 16 17 18 19 20 21 22 23" at bounding box center [1073, 507] width 33 height 29
select select "13"
click at [1057, 495] on select "00 01 02 03 04 05 06 07 08 09 10 11 12 13 14 15 16 17 18 19 20 21 22 23" at bounding box center [1073, 507] width 33 height 29
type input "13:00"
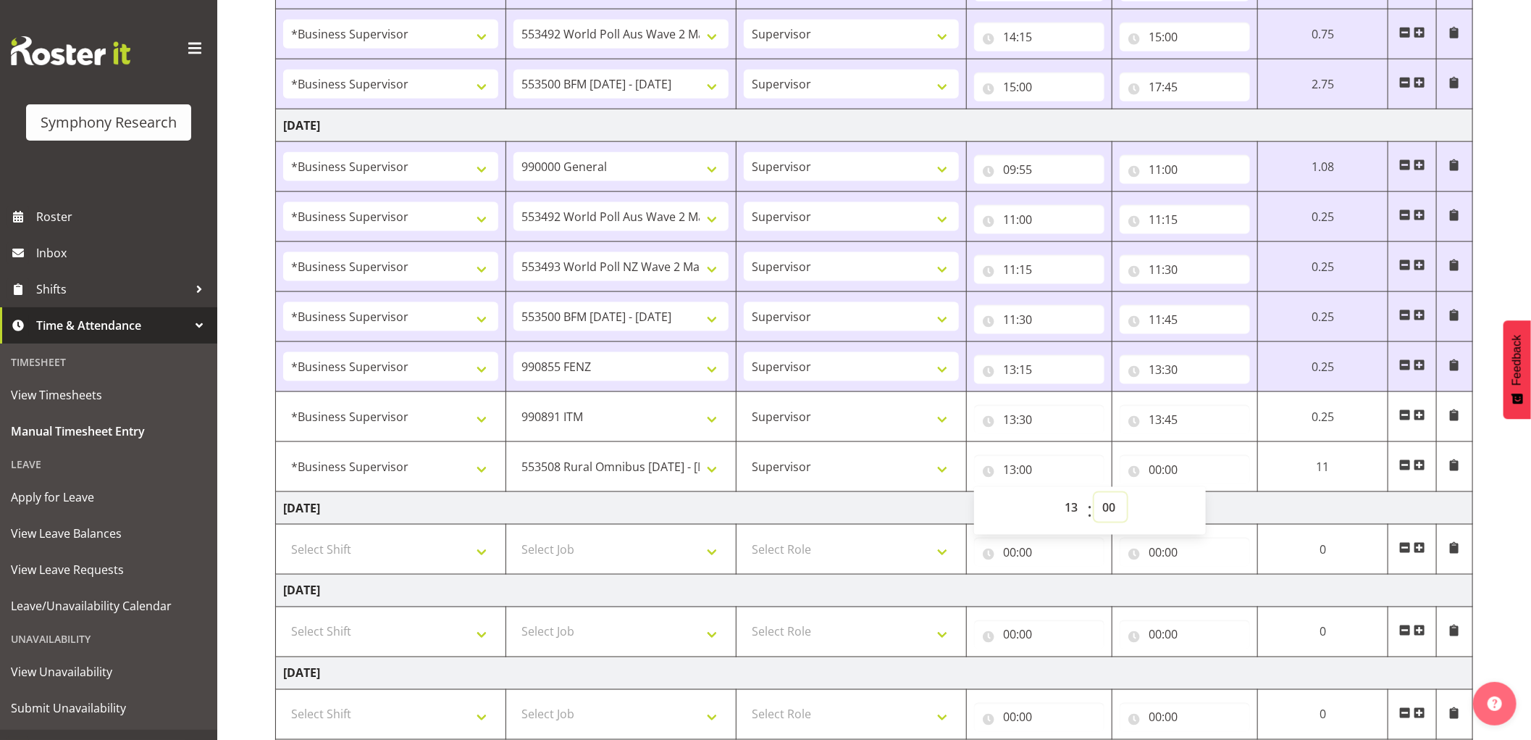
click at [1108, 501] on select "00 01 02 03 04 05 06 07 08 09 10 11 12 13 14 15 16 17 18 19 20 21 22 23 24 25 2…" at bounding box center [1110, 507] width 33 height 29
select select "45"
click at [1094, 495] on select "00 01 02 03 04 05 06 07 08 09 10 11 12 13 14 15 16 17 18 19 20 21 22 23 24 25 2…" at bounding box center [1110, 507] width 33 height 29
type input "13:45"
click at [1155, 472] on input "00:00" at bounding box center [1185, 469] width 130 height 29
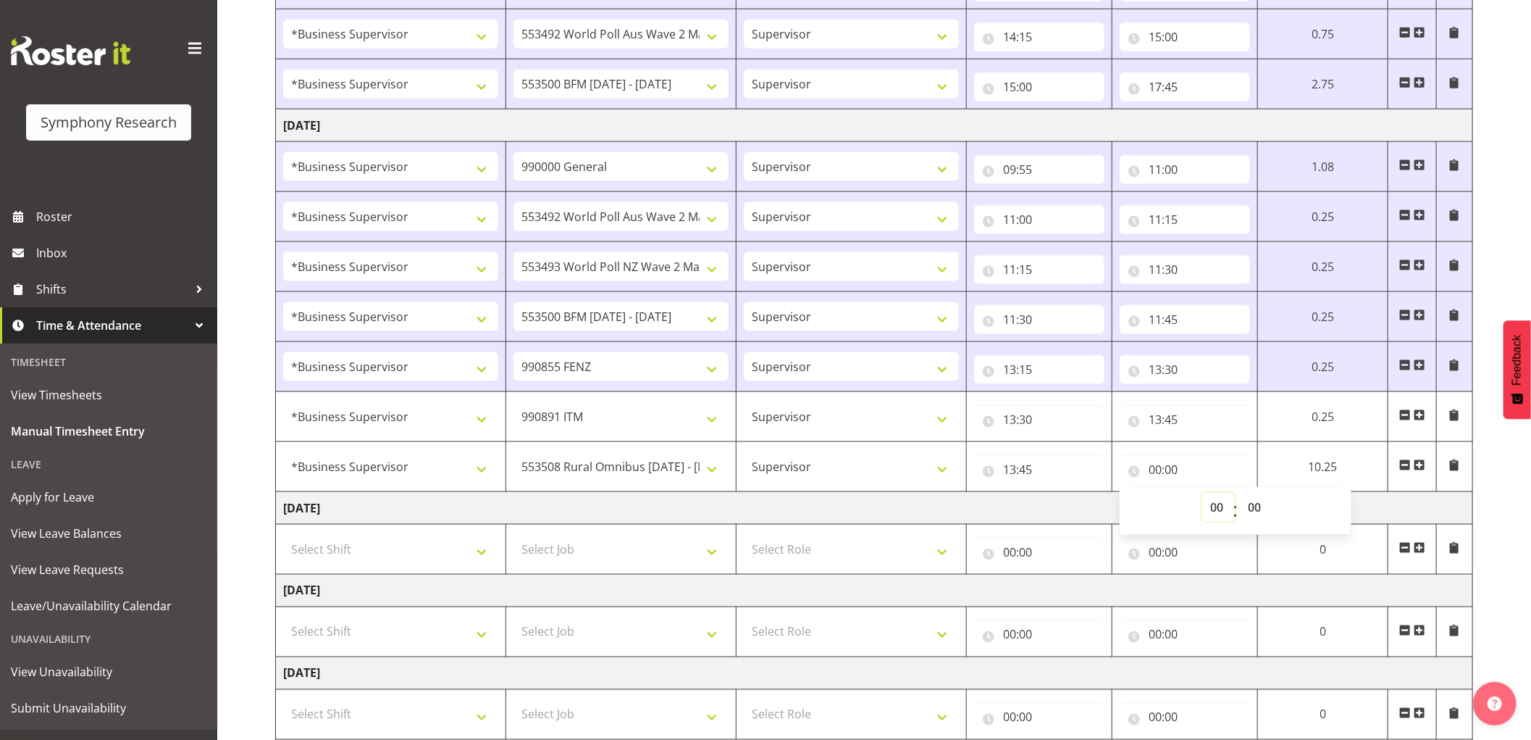
click at [1214, 514] on select "00 01 02 03 04 05 06 07 08 09 10 11 12 13 14 15 16 17 18 19 20 21 22 23" at bounding box center [1218, 507] width 33 height 29
select select "15"
click at [1202, 495] on select "00 01 02 03 04 05 06 07 08 09 10 11 12 13 14 15 16 17 18 19 20 21 22 23" at bounding box center [1218, 507] width 33 height 29
type input "15:00"
click at [1261, 515] on select "00 01 02 03 04 05 06 07 08 09 10 11 12 13 14 15 16 17 18 19 20 21 22 23 24 25 2…" at bounding box center [1256, 507] width 33 height 29
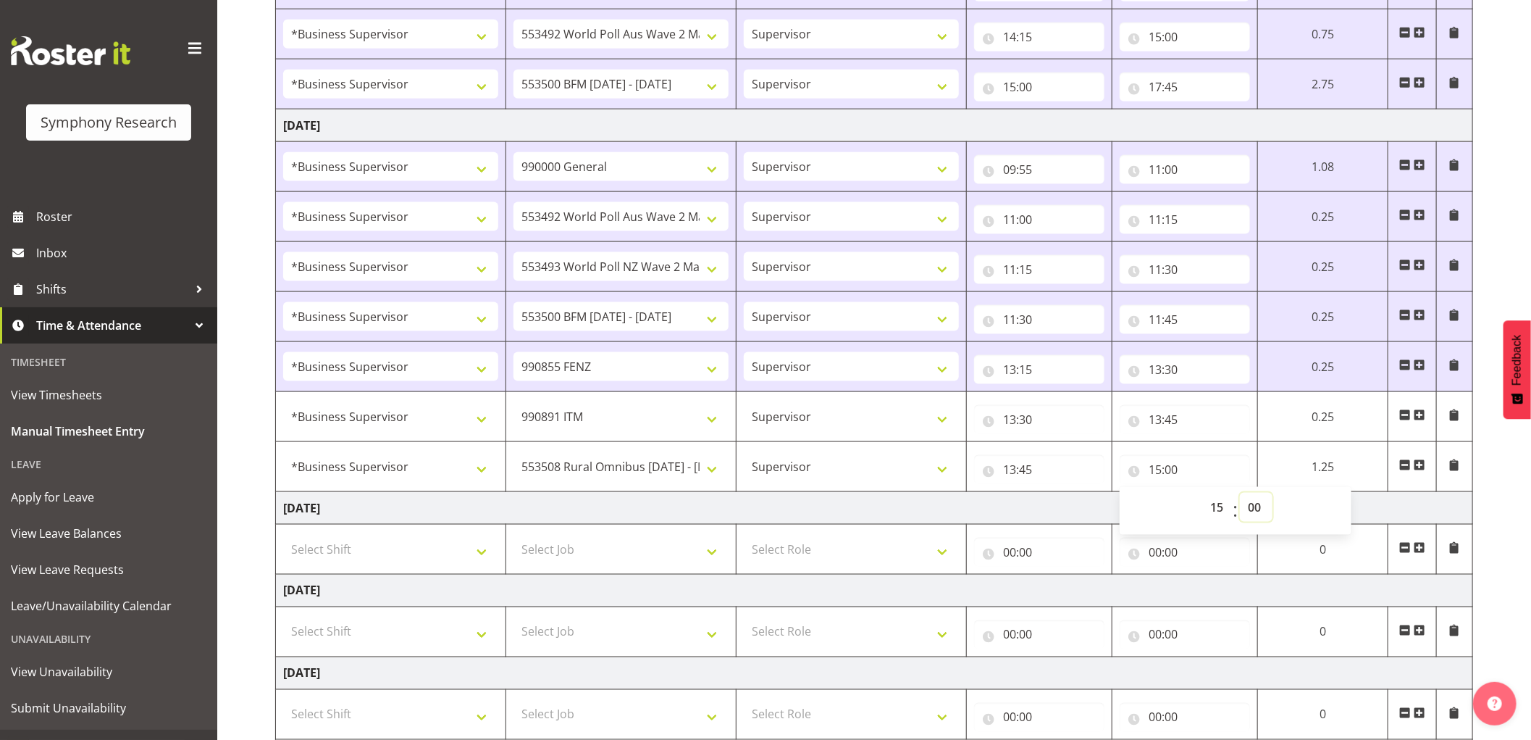
select select "45"
click at [1240, 495] on select "00 01 02 03 04 05 06 07 08 09 10 11 12 13 14 15 16 17 18 19 20 21 22 23 24 25 2…" at bounding box center [1256, 507] width 33 height 29
type input "15:45"
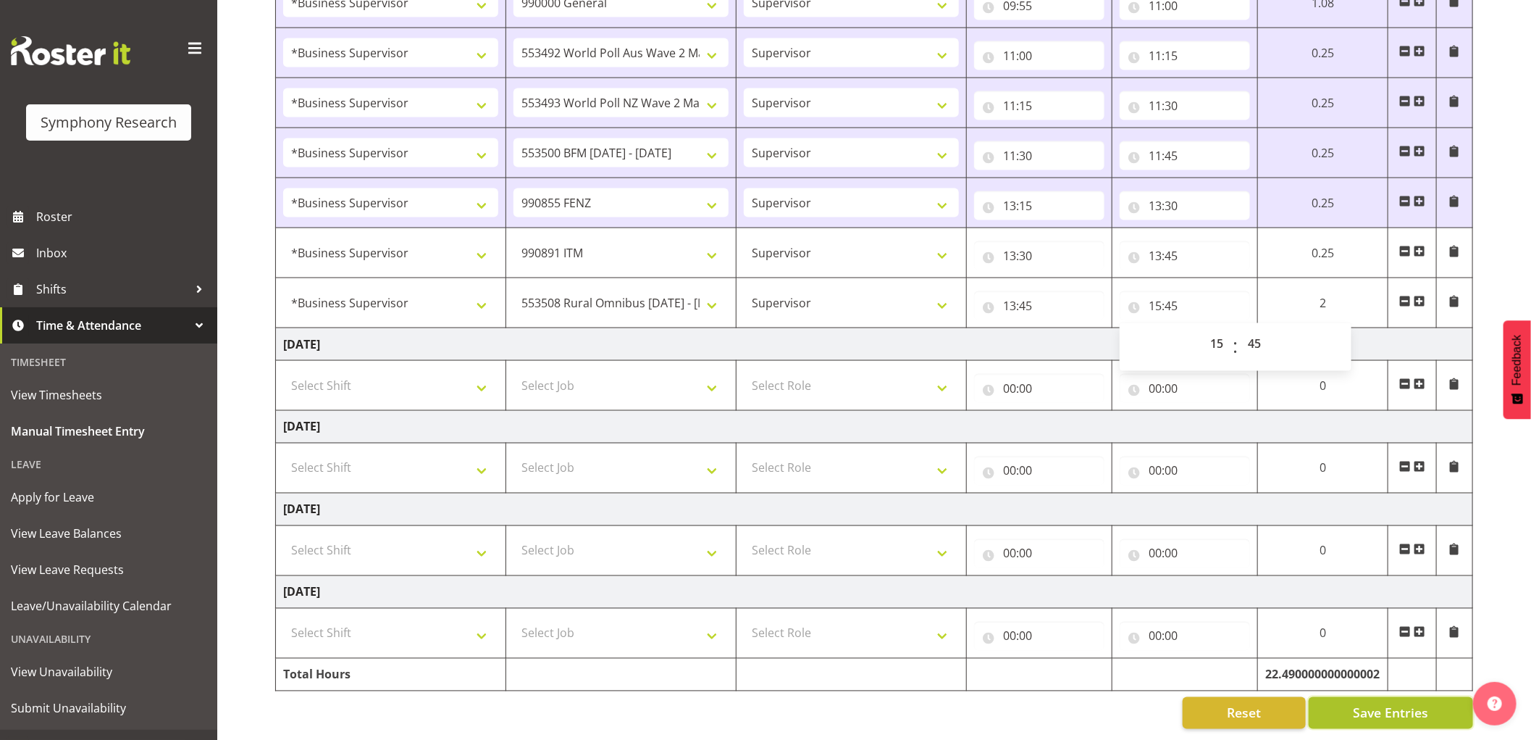
click at [1388, 703] on span "Save Entries" at bounding box center [1390, 712] width 75 height 19
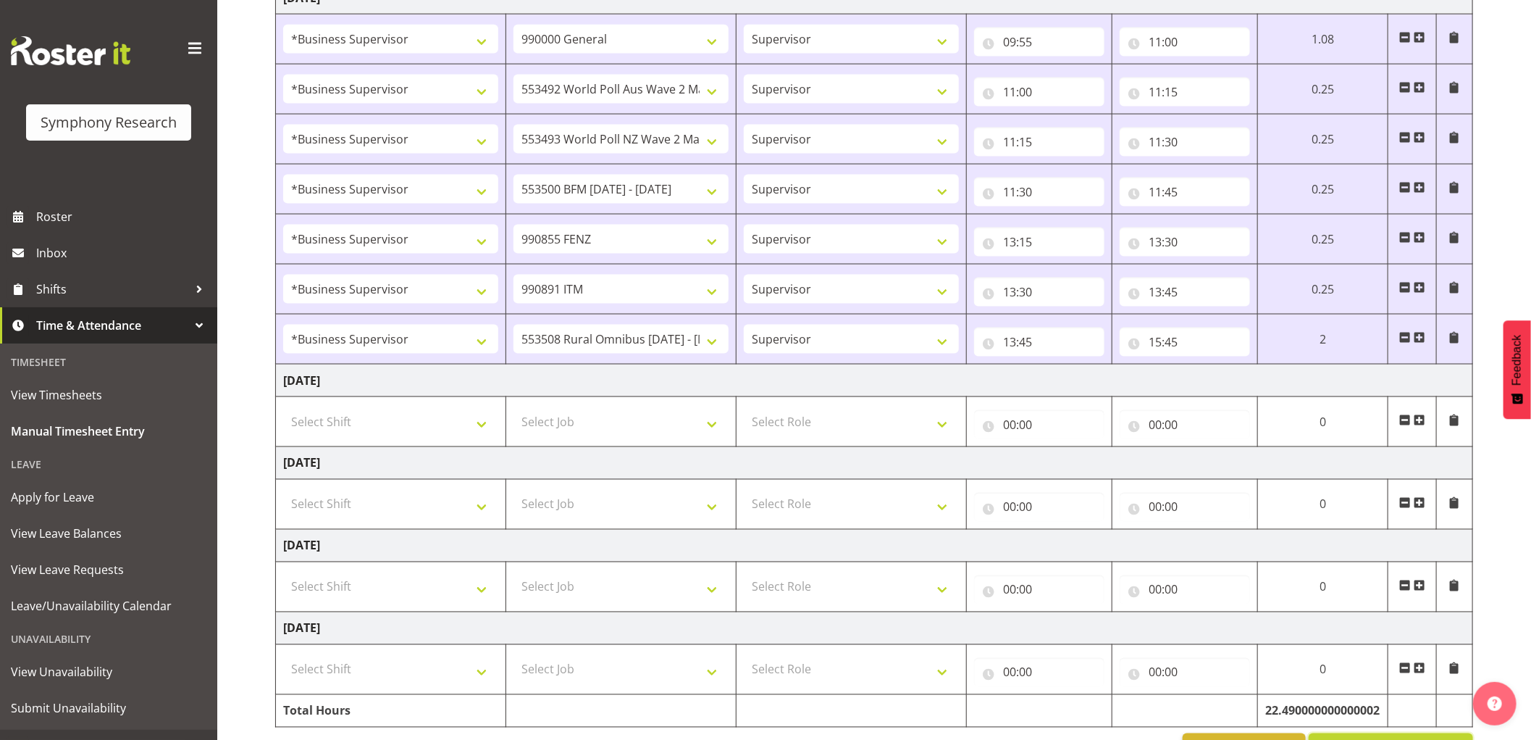
scroll to position [1239, 0]
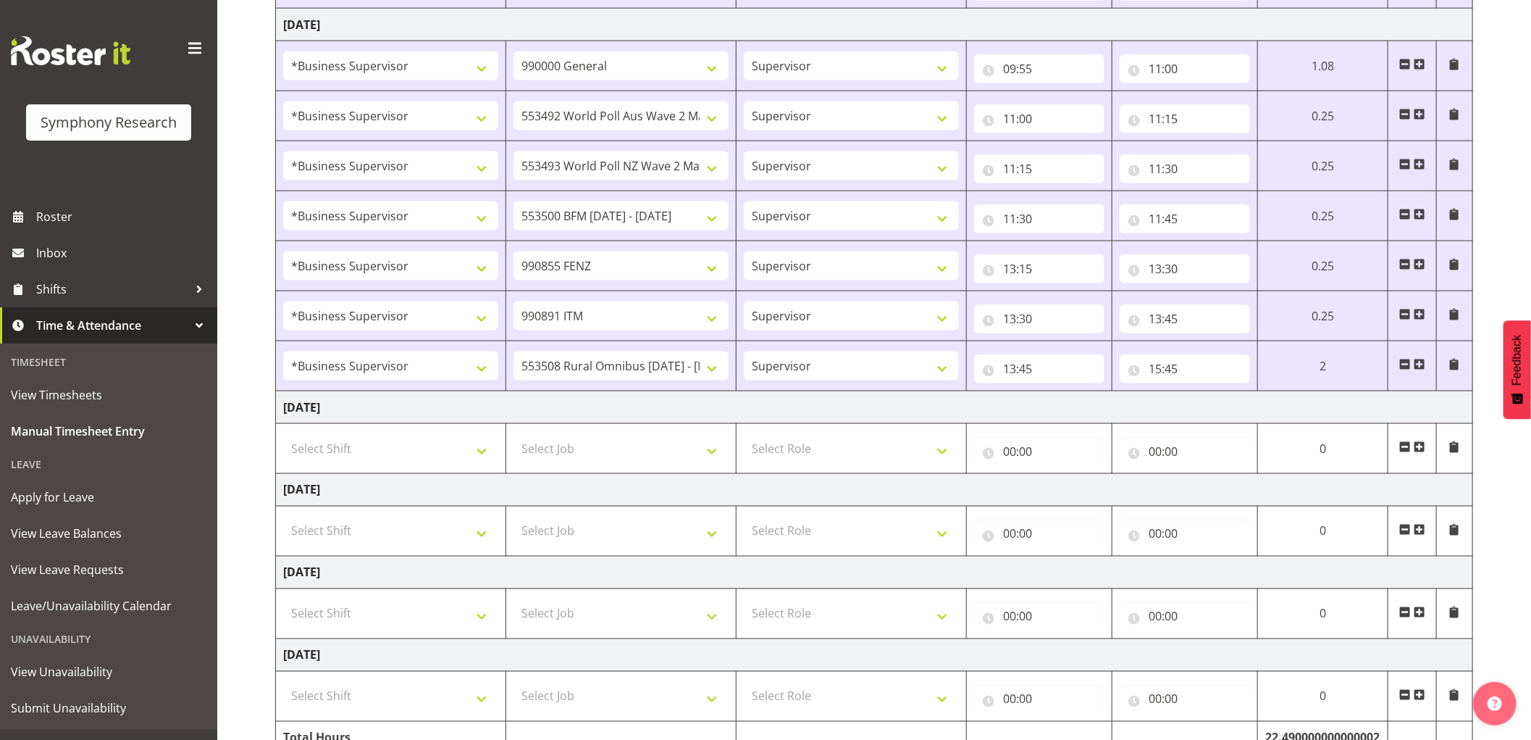
click at [1417, 365] on span at bounding box center [1420, 365] width 12 height 12
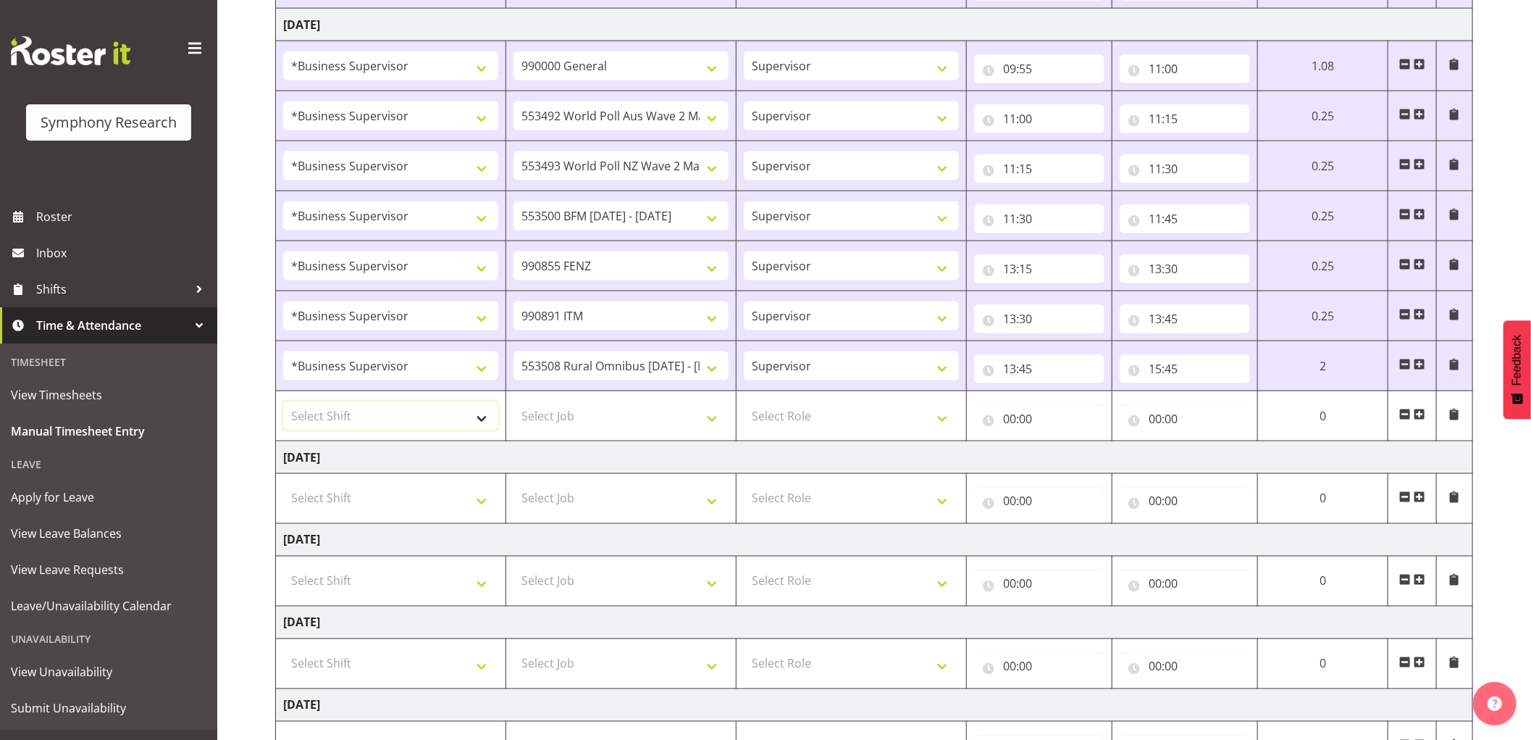
click at [439, 421] on select "Select Shift !!Weekend Residential (Roster IT Shift Label) *Business 9/10am ~ 4…" at bounding box center [390, 415] width 215 height 29
select select "1607"
click at [283, 404] on select "Select Shift !!Weekend Residential (Roster IT Shift Label) *Business 9/10am ~ 4…" at bounding box center [390, 415] width 215 height 29
click at [616, 414] on select "Select Job 550060 IF Admin 553492 World Poll Aus Wave 2 Main 2025 553493 World …" at bounding box center [621, 415] width 215 height 29
select select "10576"
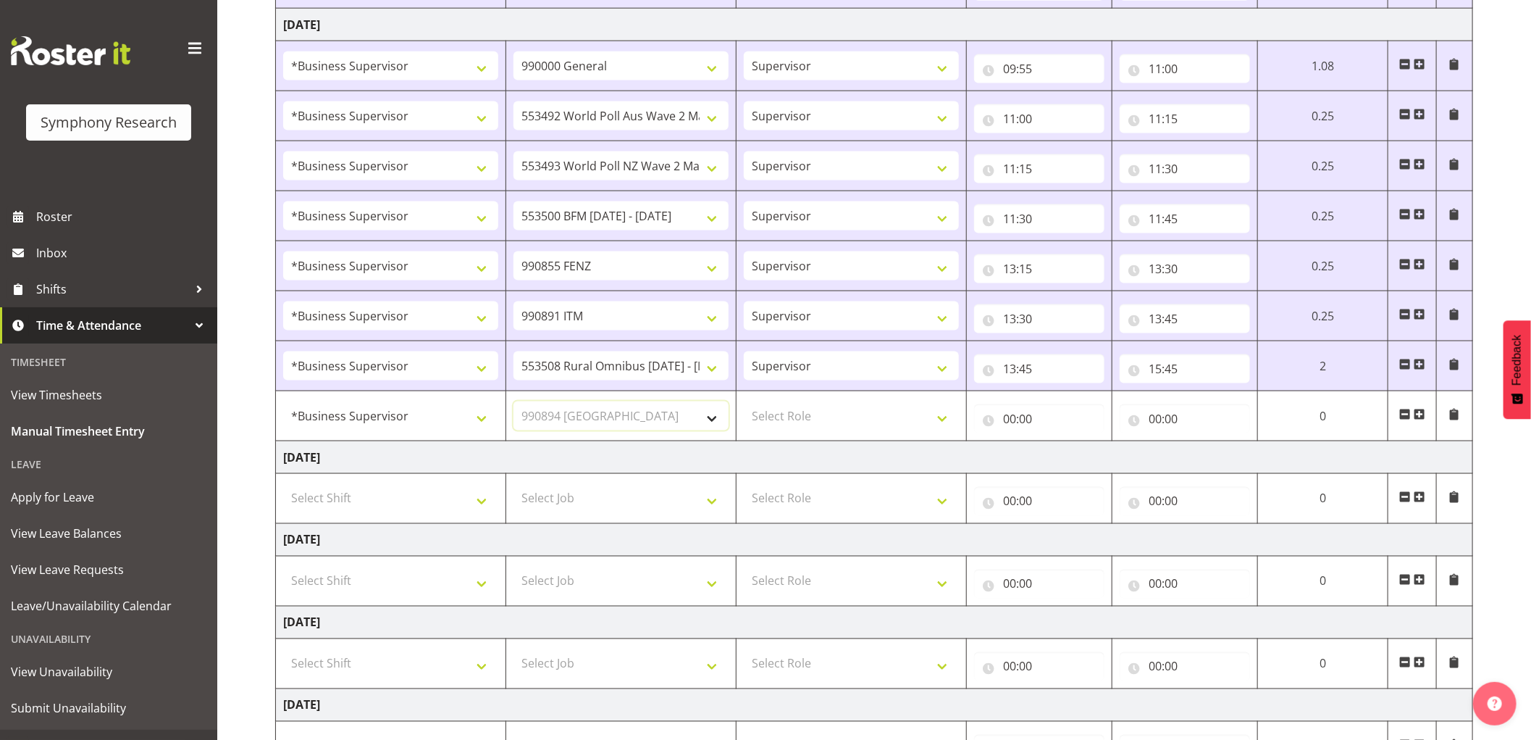
click at [514, 404] on select "Select Job 550060 IF Admin 553492 World Poll Aus Wave 2 Main 2025 553493 World …" at bounding box center [621, 415] width 215 height 29
click at [771, 422] on select "Select Role Supervisor Interviewing Briefing" at bounding box center [851, 415] width 215 height 29
select select "45"
click at [744, 404] on select "Select Role Supervisor Interviewing Briefing" at bounding box center [851, 415] width 215 height 29
click at [1011, 418] on input "00:00" at bounding box center [1039, 418] width 130 height 29
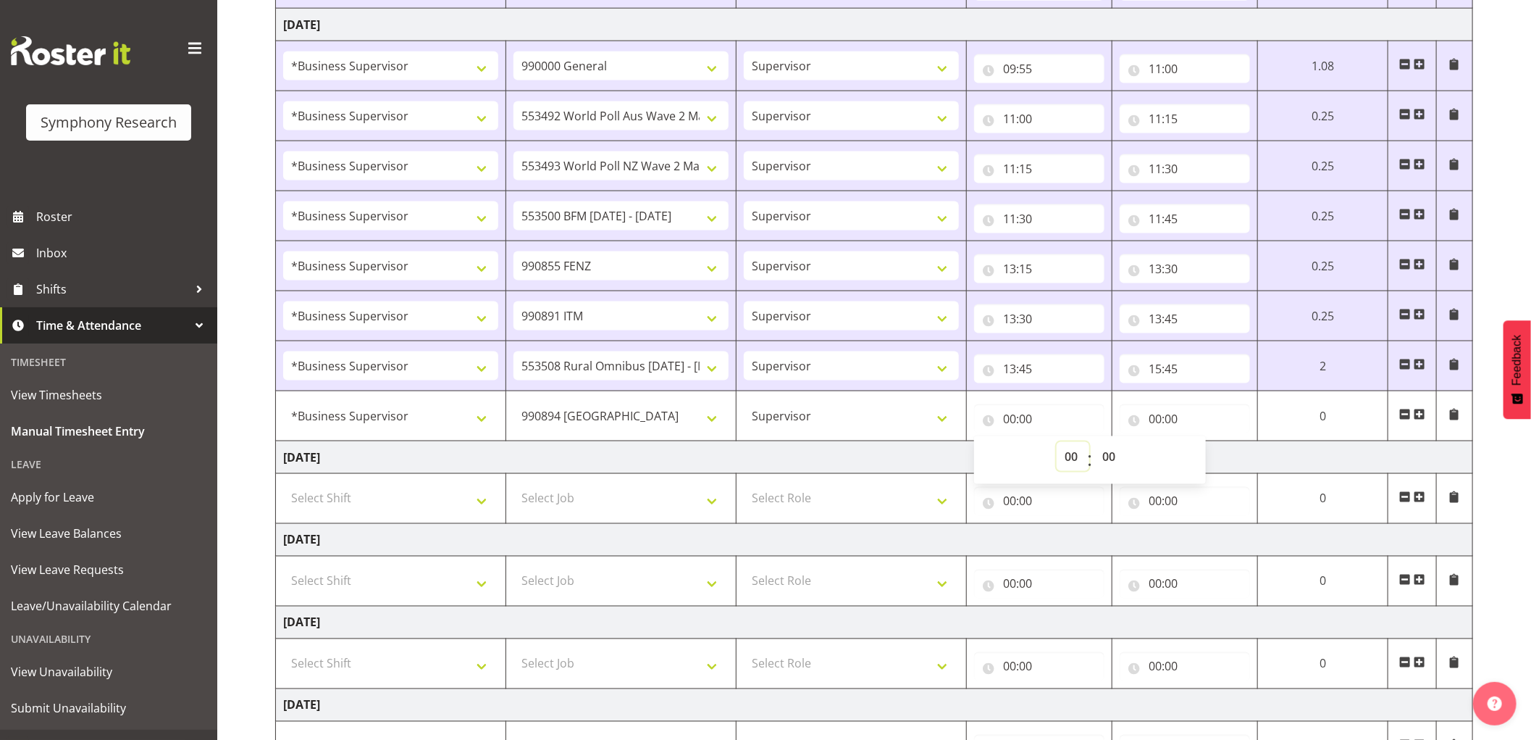
click at [1071, 461] on select "00 01 02 03 04 05 06 07 08 09 10 11 12 13 14 15 16 17 18 19 20 21 22 23" at bounding box center [1073, 456] width 33 height 29
select select "15"
click at [1057, 445] on select "00 01 02 03 04 05 06 07 08 09 10 11 12 13 14 15 16 17 18 19 20 21 22 23" at bounding box center [1073, 456] width 33 height 29
type input "15:00"
click at [1102, 453] on select "00 01 02 03 04 05 06 07 08 09 10 11 12 13 14 15 16 17 18 19 20 21 22 23 24 25 2…" at bounding box center [1110, 456] width 33 height 29
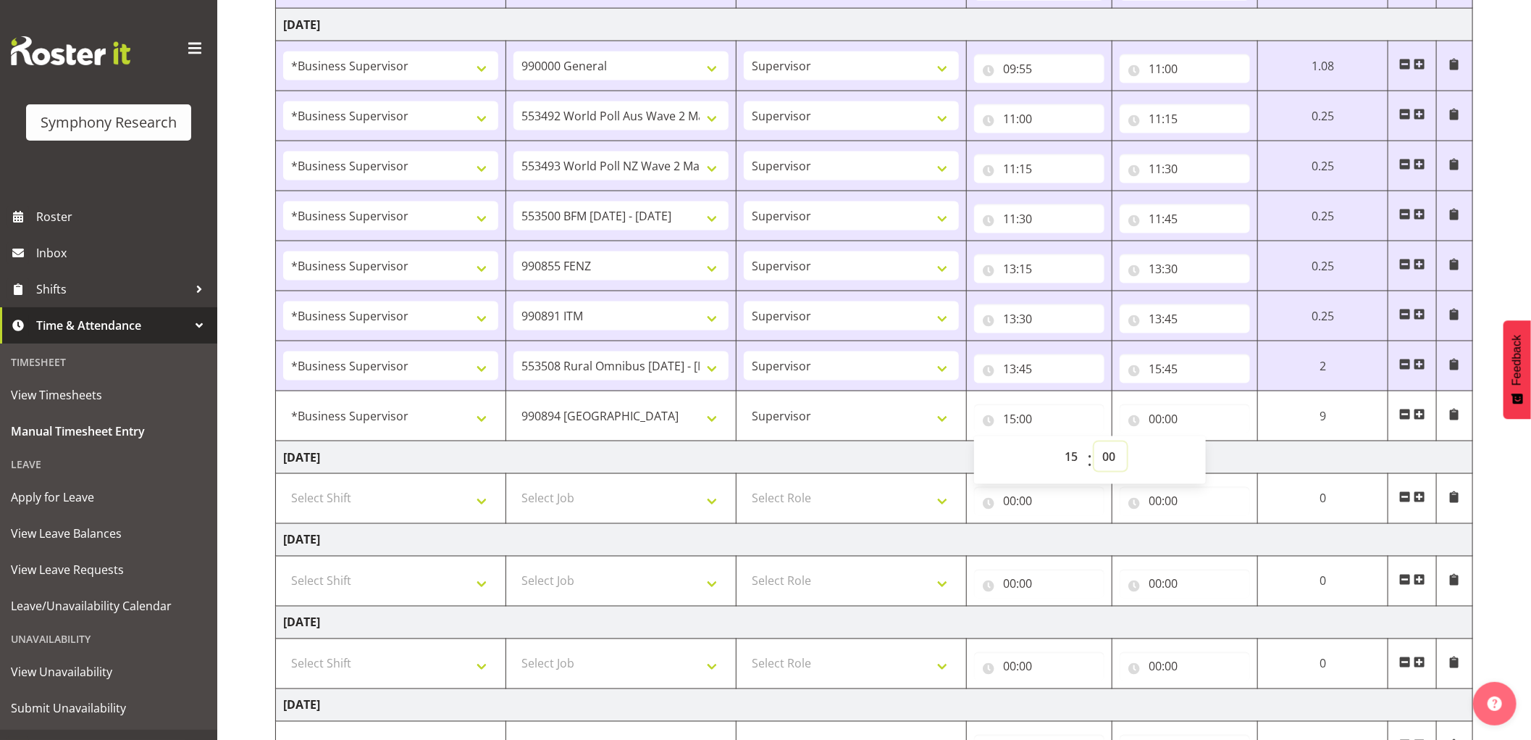
select select "45"
click at [1094, 445] on select "00 01 02 03 04 05 06 07 08 09 10 11 12 13 14 15 16 17 18 19 20 21 22 23 24 25 2…" at bounding box center [1110, 456] width 33 height 29
type input "15:45"
click at [1157, 415] on input "00:00" at bounding box center [1185, 418] width 130 height 29
click at [1214, 461] on select "00 01 02 03 04 05 06 07 08 09 10 11 12 13 14 15 16 17 18 19 20 21 22 23" at bounding box center [1218, 456] width 33 height 29
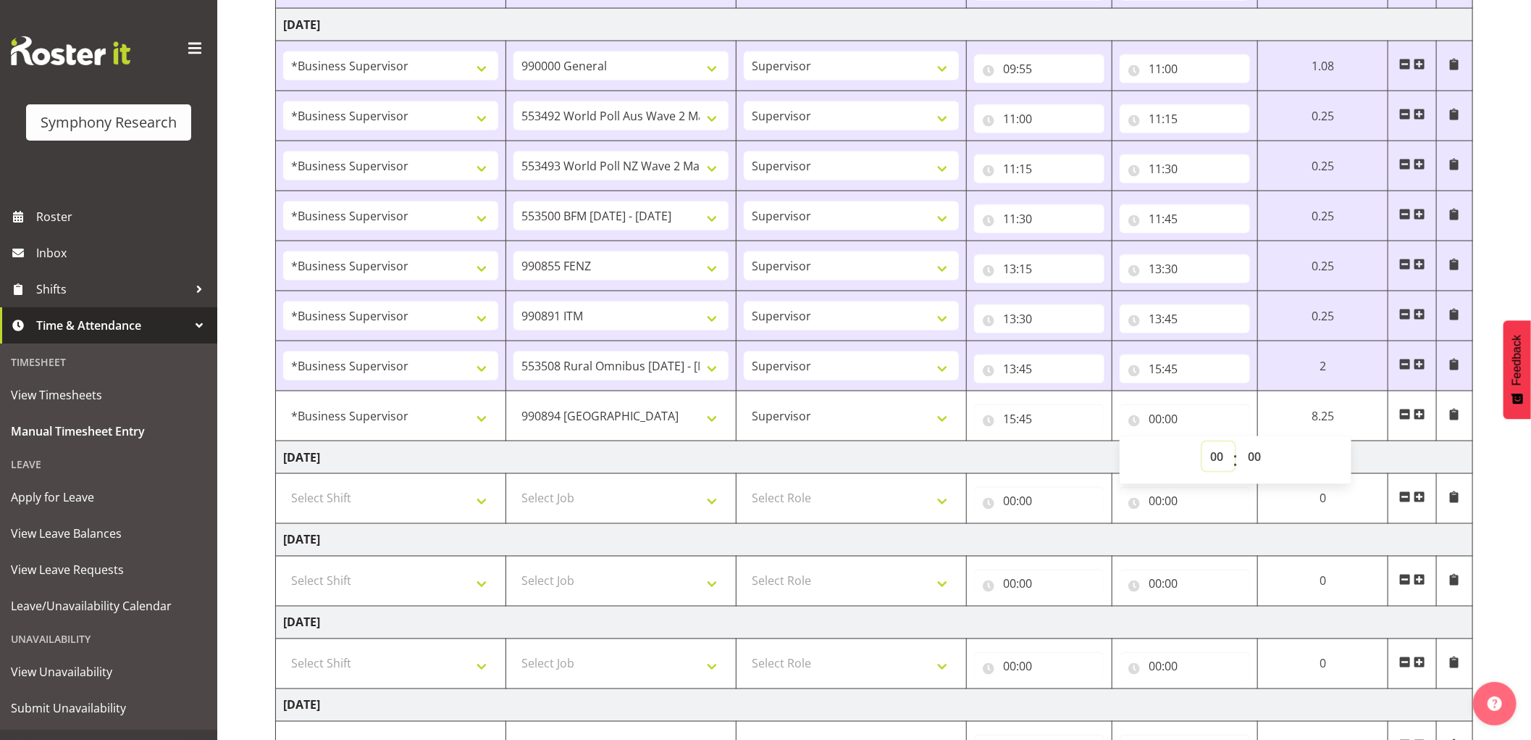
select select "16"
click at [1202, 445] on select "00 01 02 03 04 05 06 07 08 09 10 11 12 13 14 15 16 17 18 19 20 21 22 23" at bounding box center [1218, 456] width 33 height 29
type input "16:00"
click at [1255, 464] on select "00 01 02 03 04 05 06 07 08 09 10 11 12 13 14 15 16 17 18 19 20 21 22 23 24 25 2…" at bounding box center [1256, 456] width 33 height 29
select select "15"
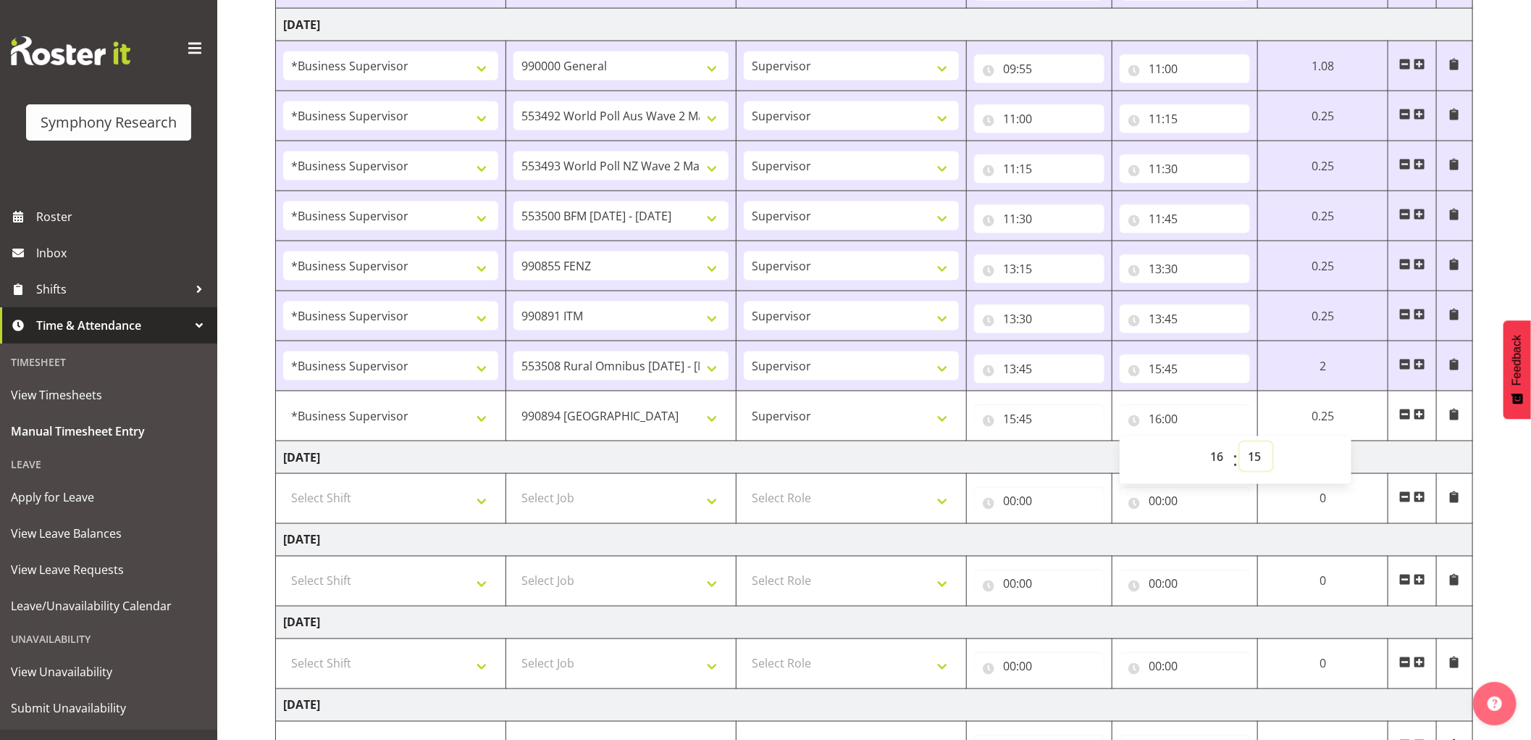
click at [1240, 445] on select "00 01 02 03 04 05 06 07 08 09 10 11 12 13 14 15 16 17 18 19 20 21 22 23 24 25 2…" at bounding box center [1256, 456] width 33 height 29
type input "16:15"
click at [1416, 414] on span at bounding box center [1420, 415] width 12 height 12
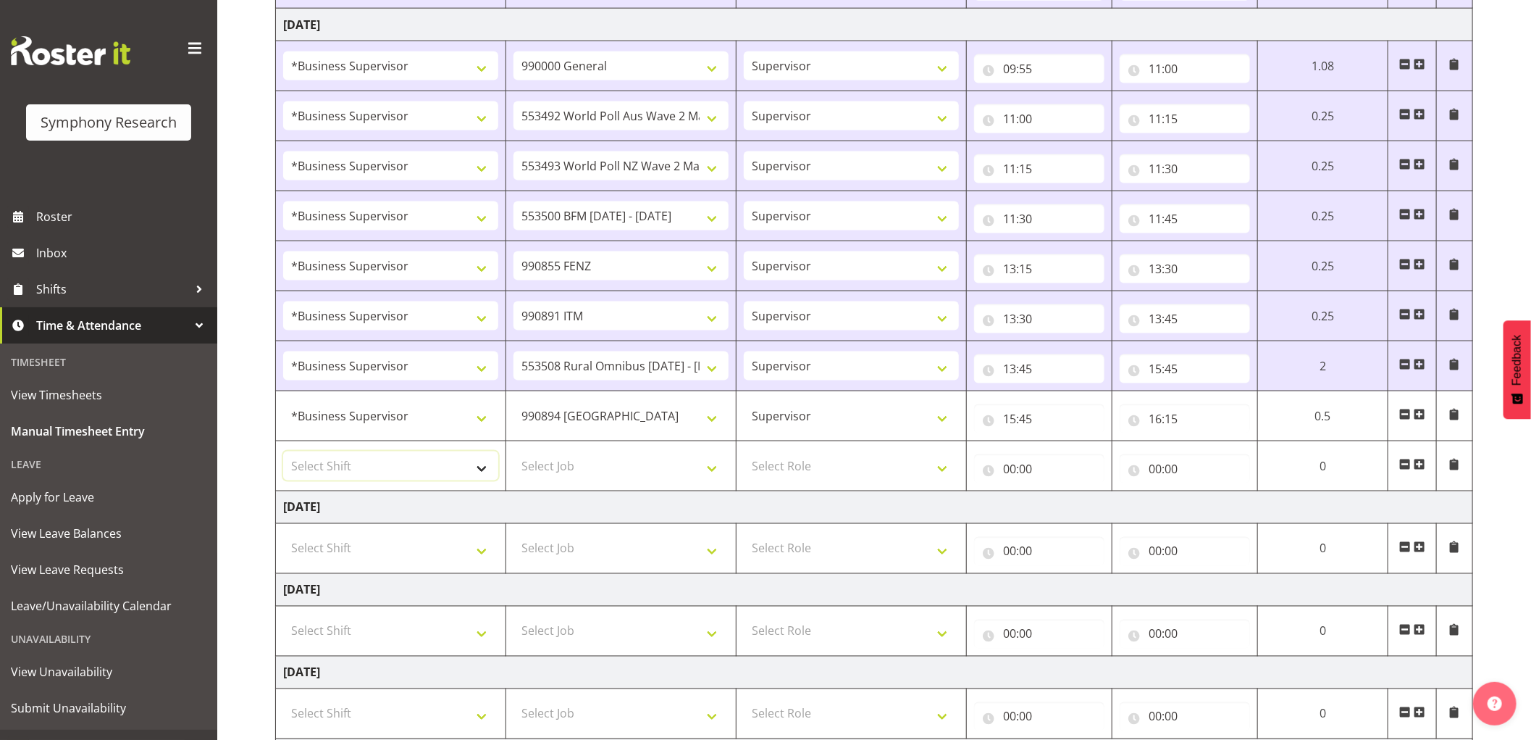
click at [417, 467] on select "Select Shift !!Weekend Residential (Roster IT Shift Label) *Business 9/10am ~ 4…" at bounding box center [390, 465] width 215 height 29
select select "1607"
click at [283, 454] on select "Select Shift !!Weekend Residential (Roster IT Shift Label) *Business 9/10am ~ 4…" at bounding box center [390, 465] width 215 height 29
click at [603, 469] on select "Select Job 550060 IF Admin 553492 World Poll Aus Wave 2 Main 2025 553493 World …" at bounding box center [621, 465] width 215 height 29
click at [592, 514] on td "[DATE]" at bounding box center [874, 507] width 1197 height 33
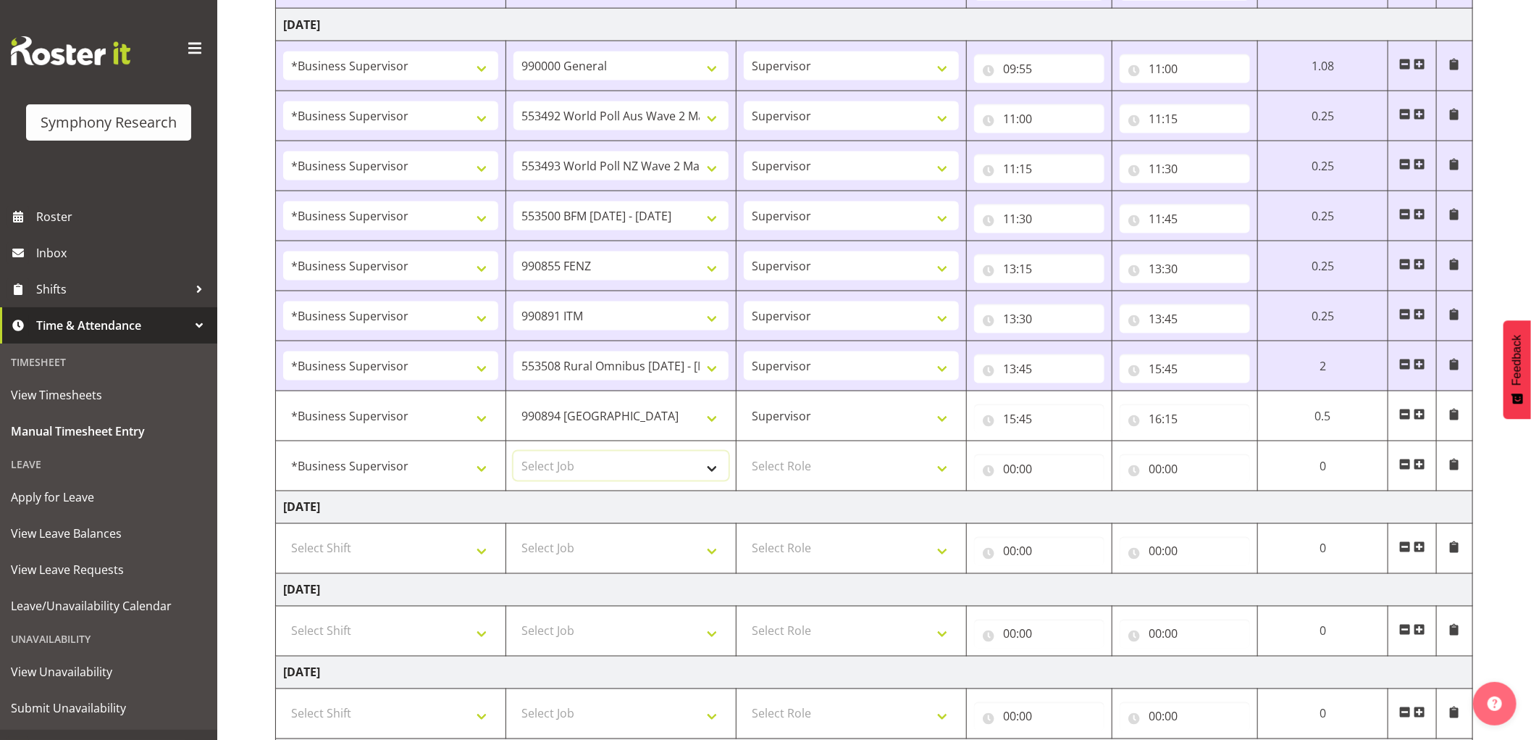
click at [589, 464] on select "Select Job 550060 IF Admin 553492 World Poll Aus Wave 2 Main 2025 553493 World …" at bounding box center [621, 465] width 215 height 29
click at [656, 508] on td "[DATE]" at bounding box center [874, 507] width 1197 height 33
click at [634, 466] on select "Select Job 550060 IF Admin 553492 World Poll Aus Wave 2 Main 2025 553493 World …" at bounding box center [621, 465] width 215 height 29
click at [643, 496] on td "[DATE]" at bounding box center [874, 507] width 1197 height 33
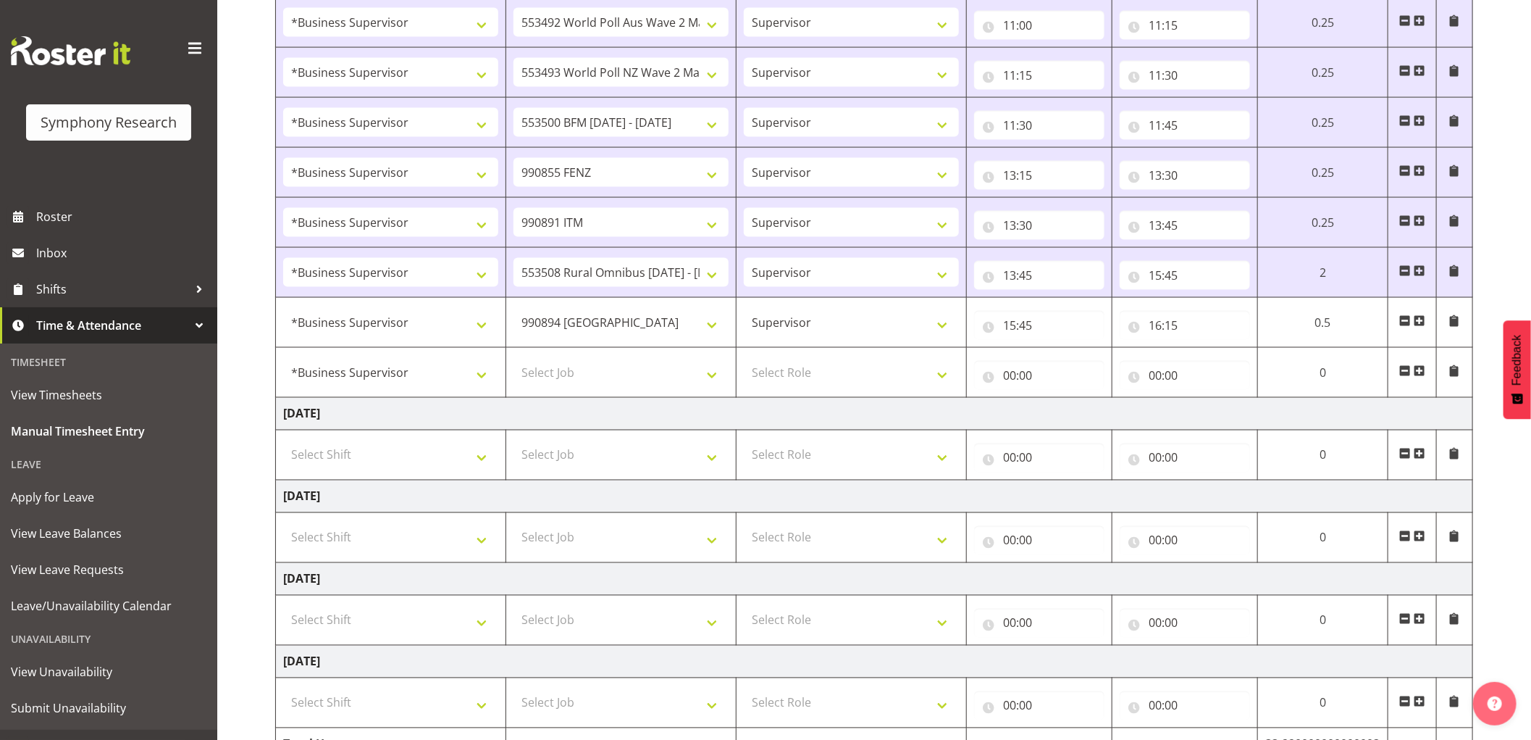
scroll to position [1420, 0]
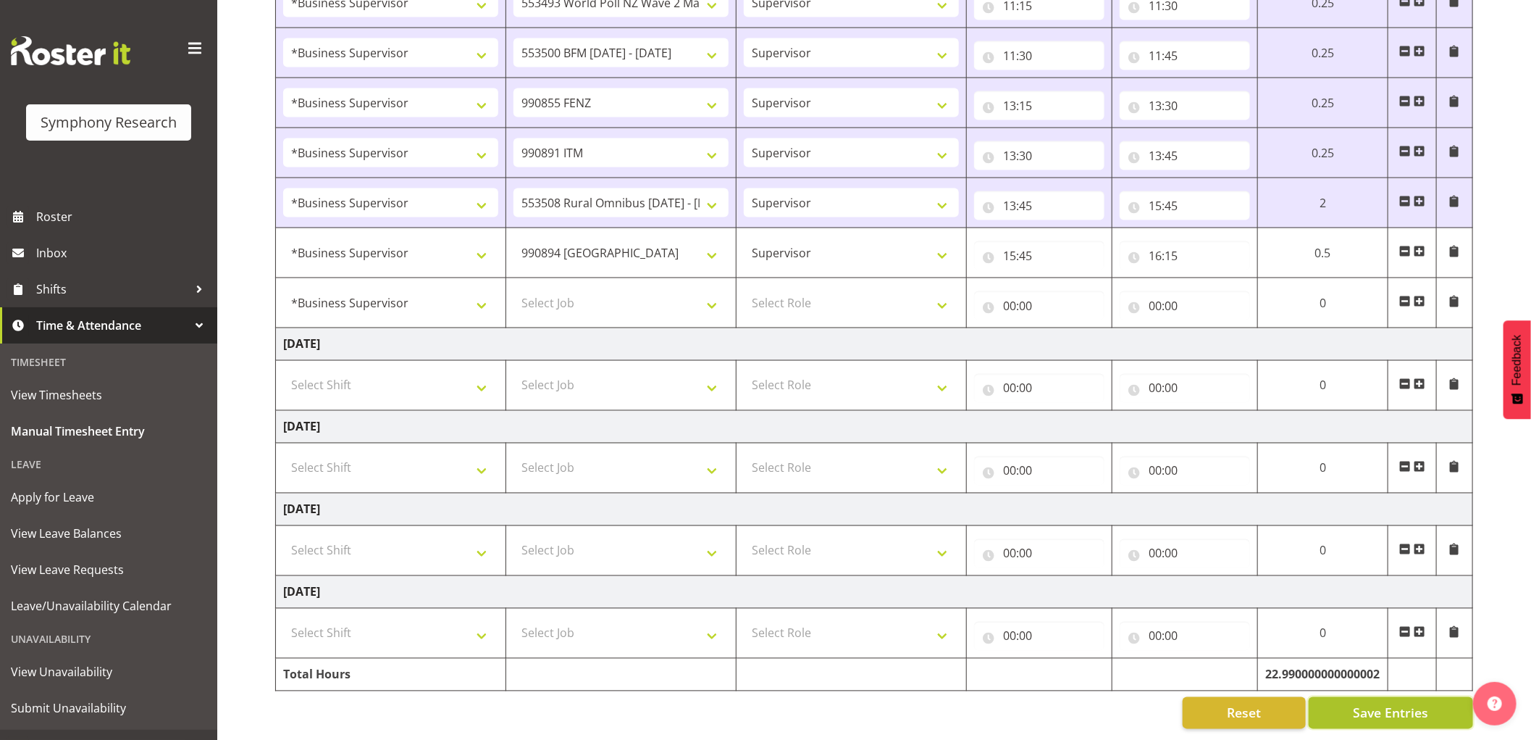
click at [1356, 703] on span "Save Entries" at bounding box center [1390, 712] width 75 height 19
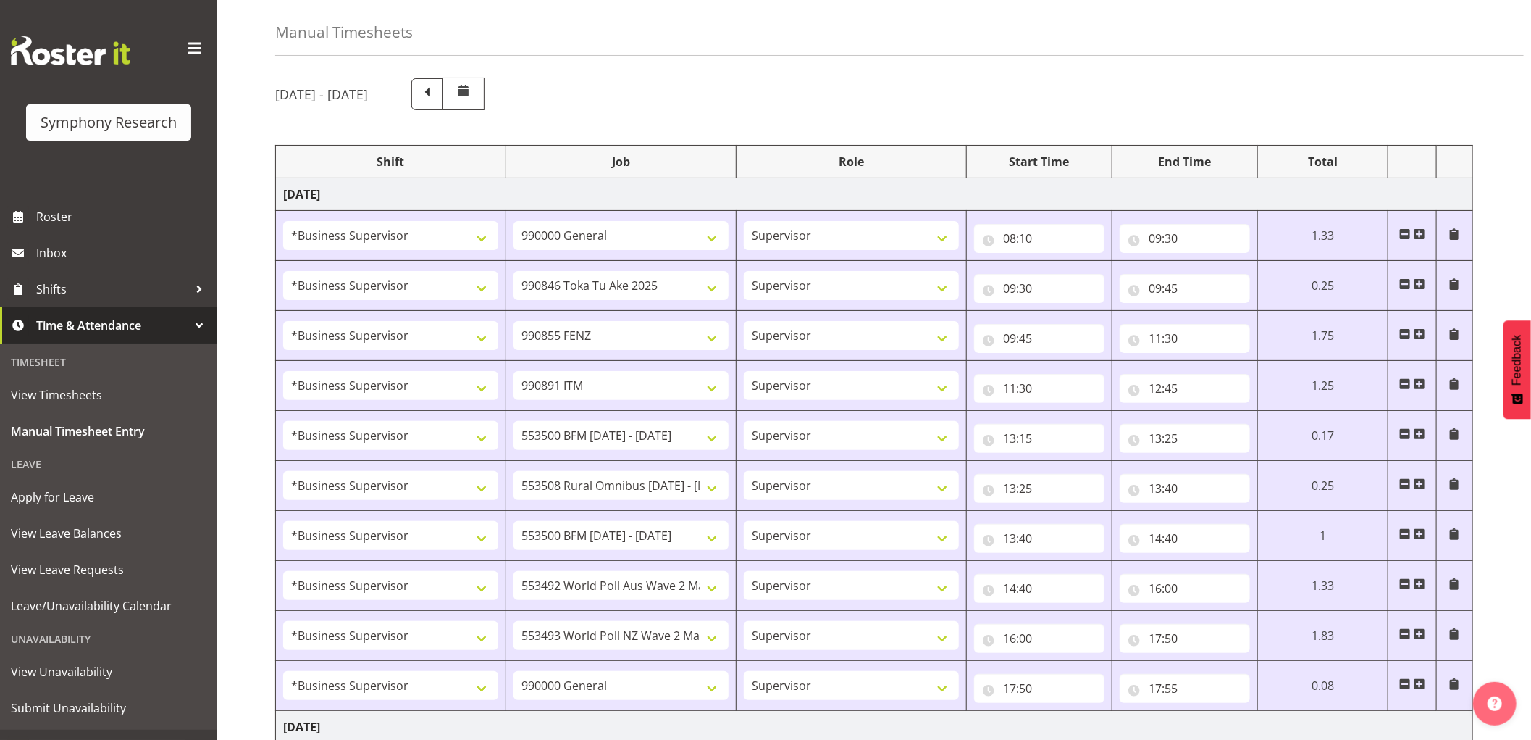
scroll to position [0, 0]
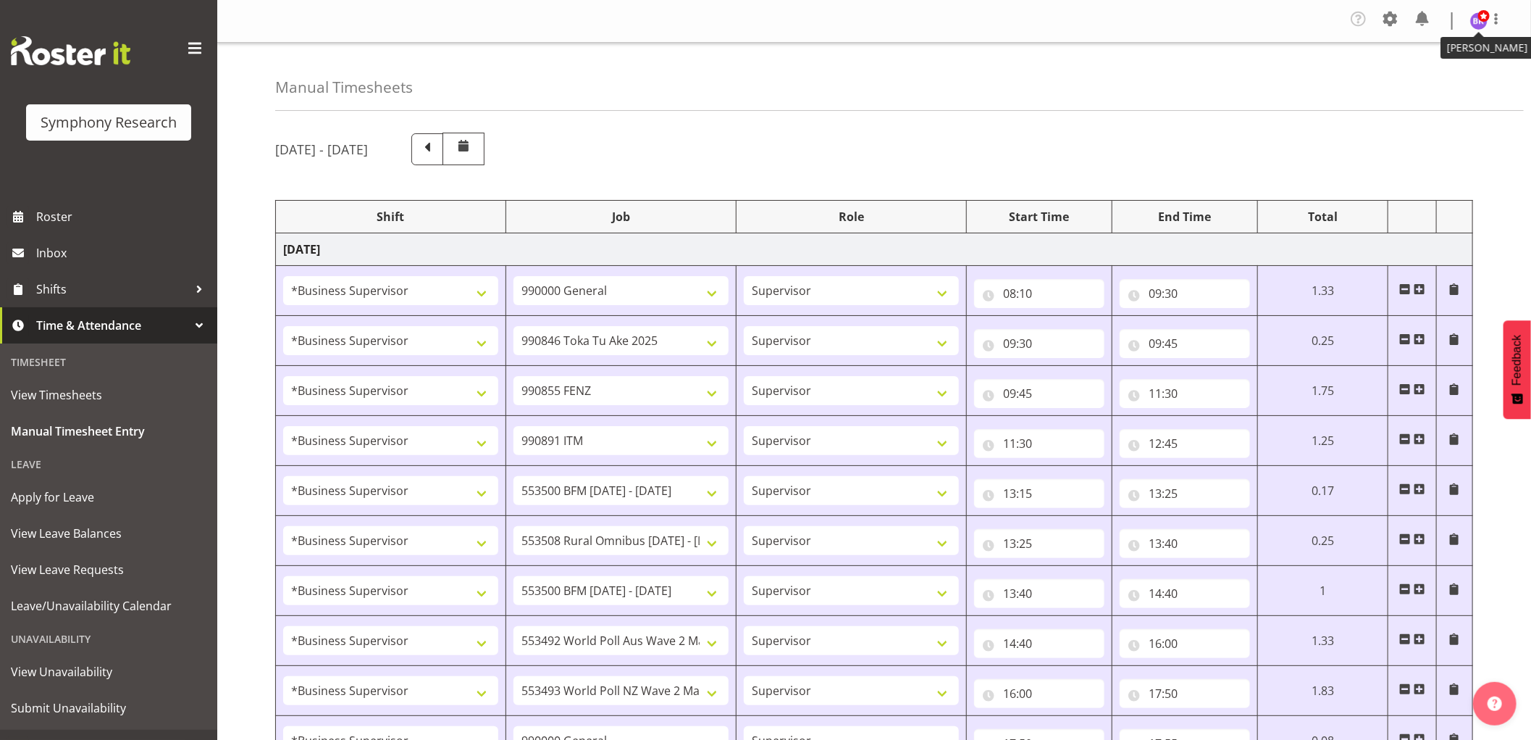
click at [1475, 25] on img at bounding box center [1478, 20] width 17 height 17
click at [1417, 73] on link "Log Out" at bounding box center [1435, 80] width 139 height 26
